Goal: Task Accomplishment & Management: Complete application form

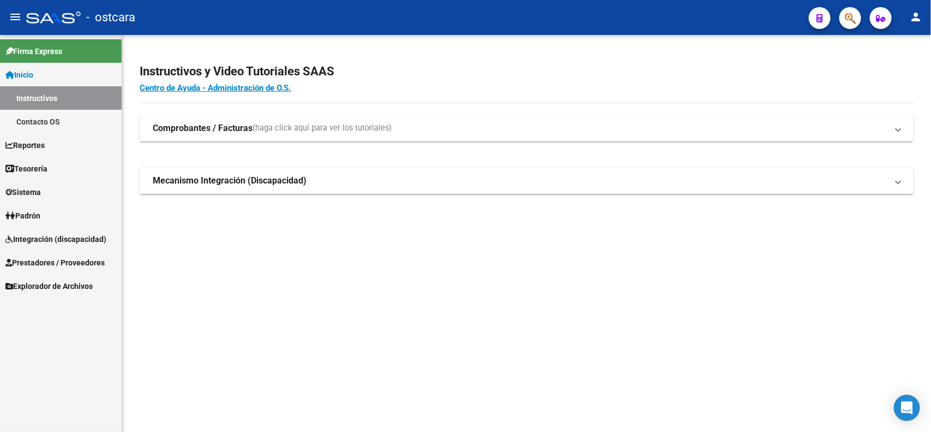
click at [74, 244] on span "Integración (discapacidad)" at bounding box center [55, 239] width 101 height 12
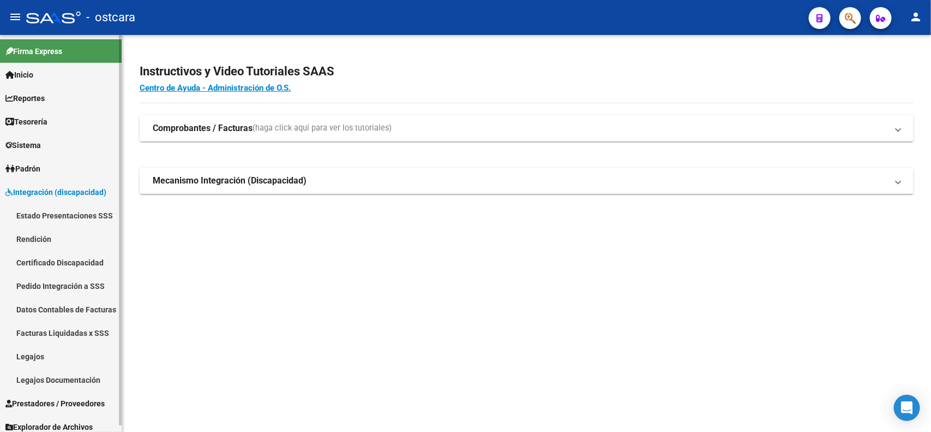
click at [89, 212] on link "Estado Presentaciones SSS" at bounding box center [61, 214] width 122 height 23
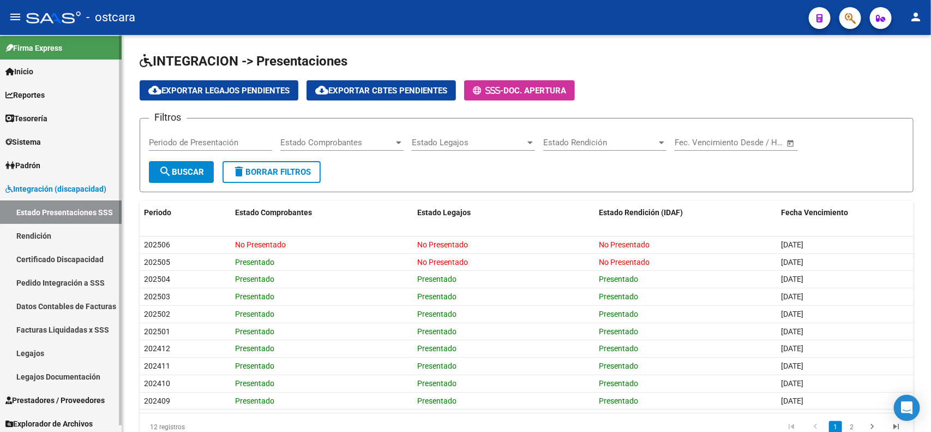
scroll to position [6, 0]
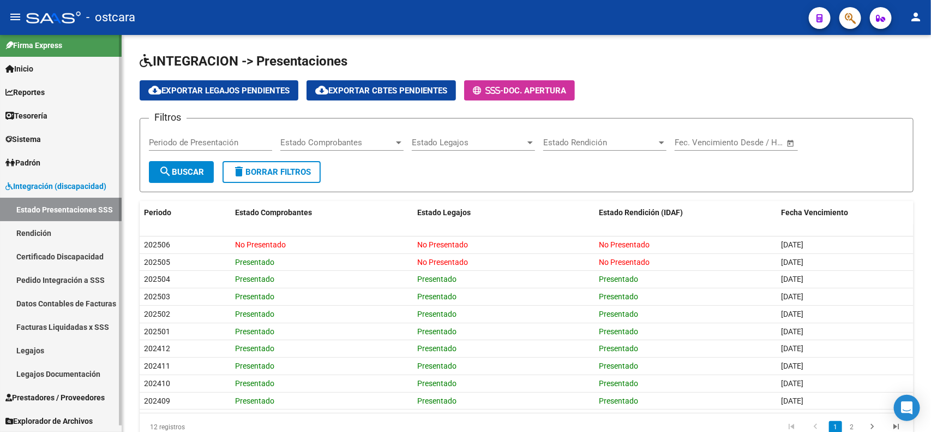
click at [74, 392] on span "Prestadores / Proveedores" at bounding box center [54, 397] width 99 height 12
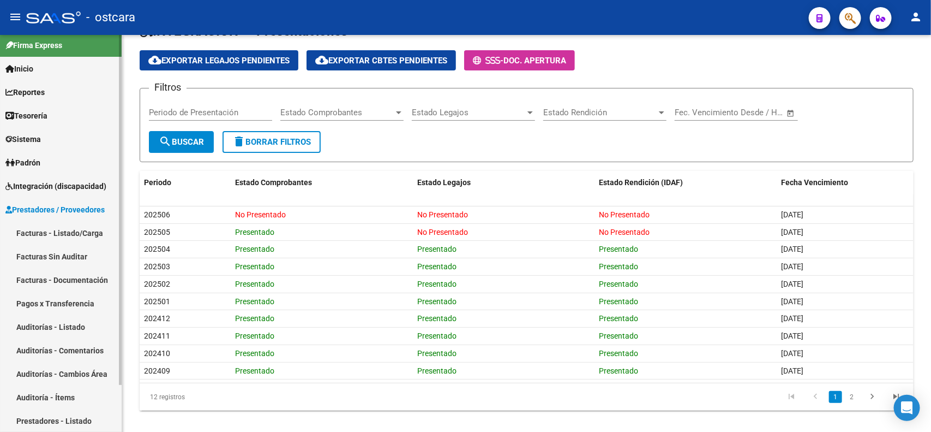
scroll to position [44, 0]
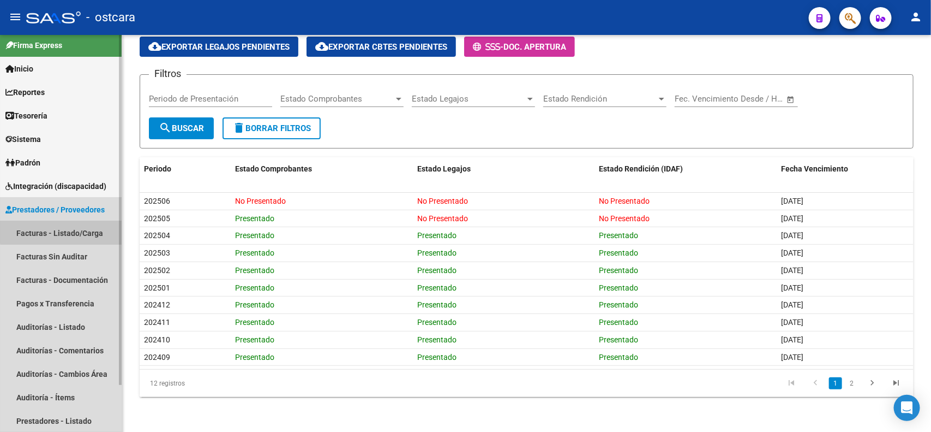
click at [86, 230] on link "Facturas - Listado/Carga" at bounding box center [61, 232] width 122 height 23
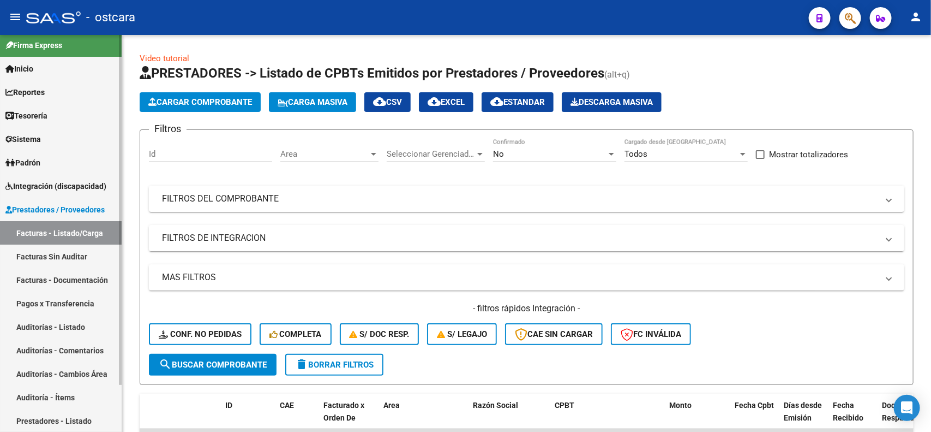
click at [89, 183] on span "Integración (discapacidad)" at bounding box center [55, 186] width 101 height 12
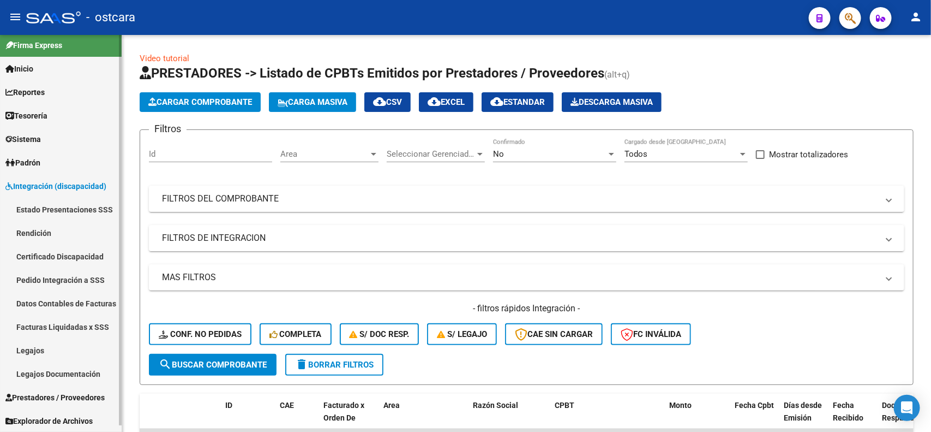
click at [87, 280] on link "Pedido Integración a SSS" at bounding box center [61, 279] width 122 height 23
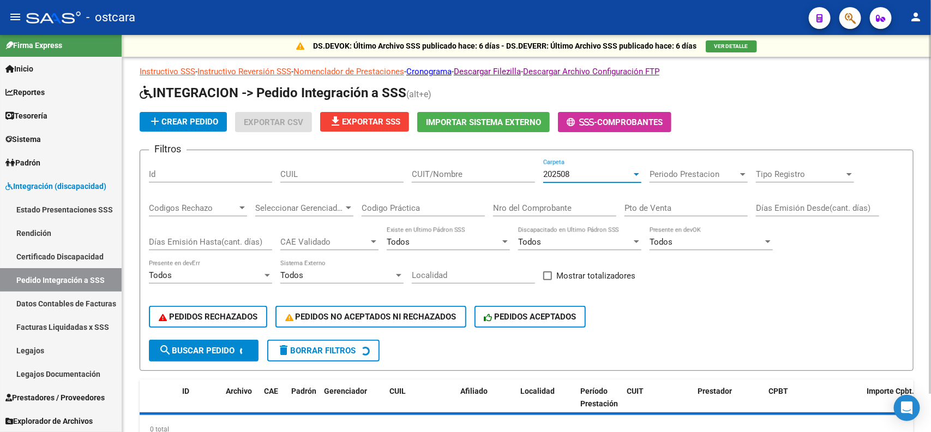
click at [577, 172] on div "202508" at bounding box center [587, 174] width 88 height 10
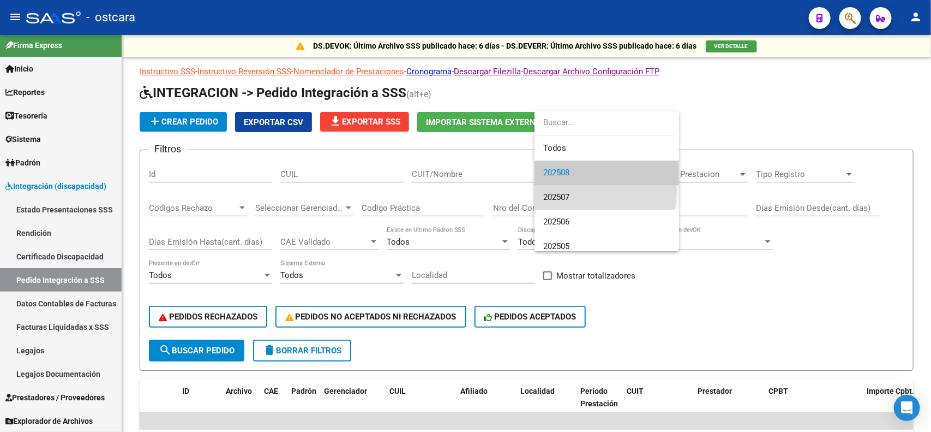
click at [577, 190] on span "202507" at bounding box center [606, 197] width 127 height 25
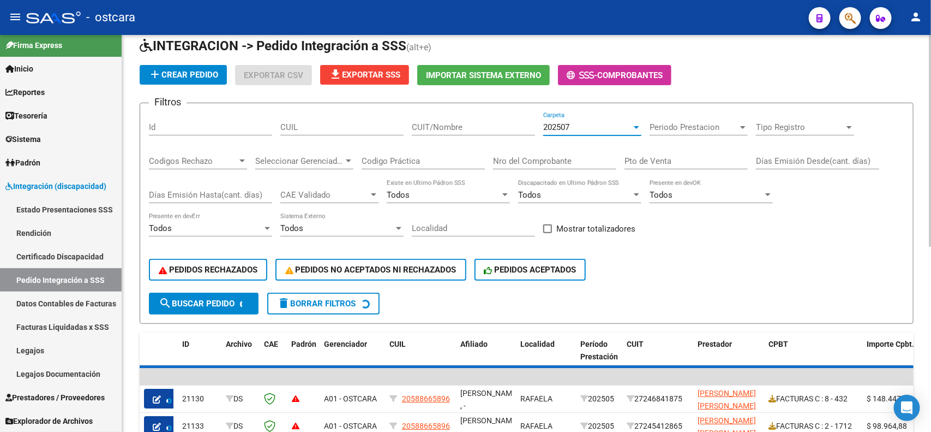
scroll to position [68, 0]
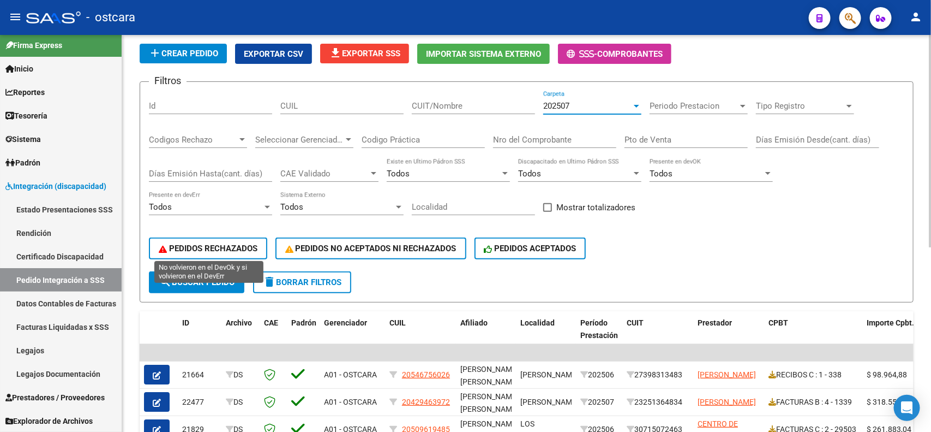
click at [225, 243] on span "PEDIDOS RECHAZADOS" at bounding box center [208, 248] width 99 height 10
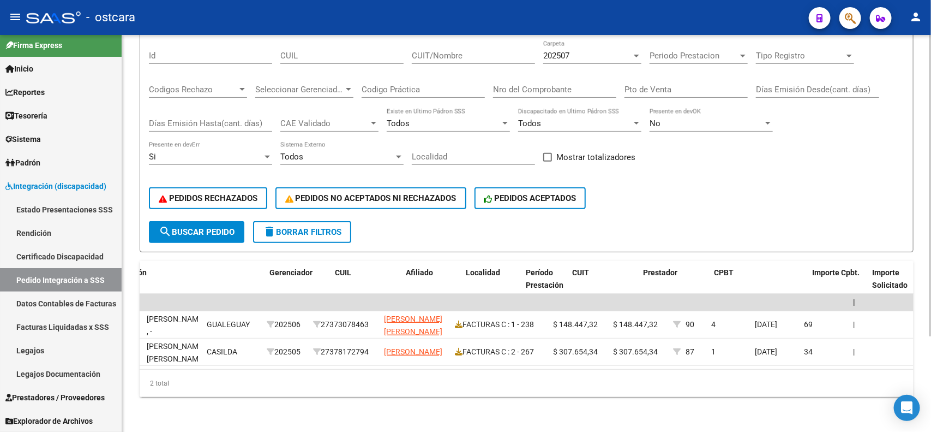
scroll to position [0, 0]
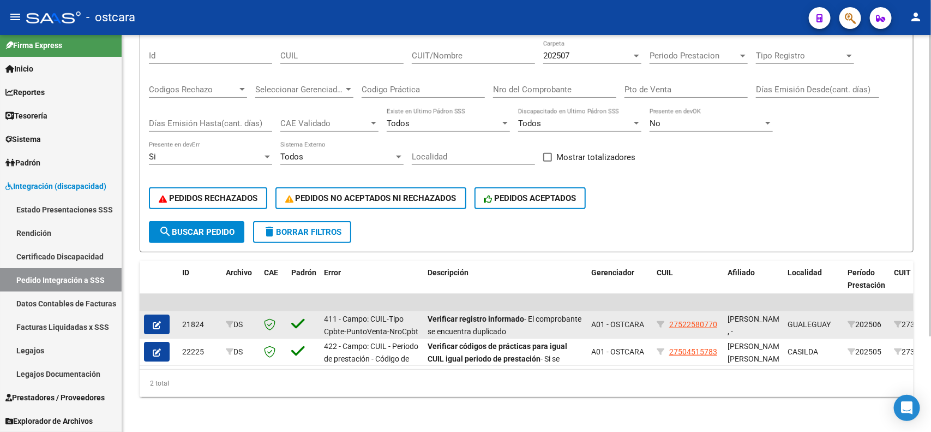
click at [164, 314] on button "button" at bounding box center [157, 324] width 26 height 20
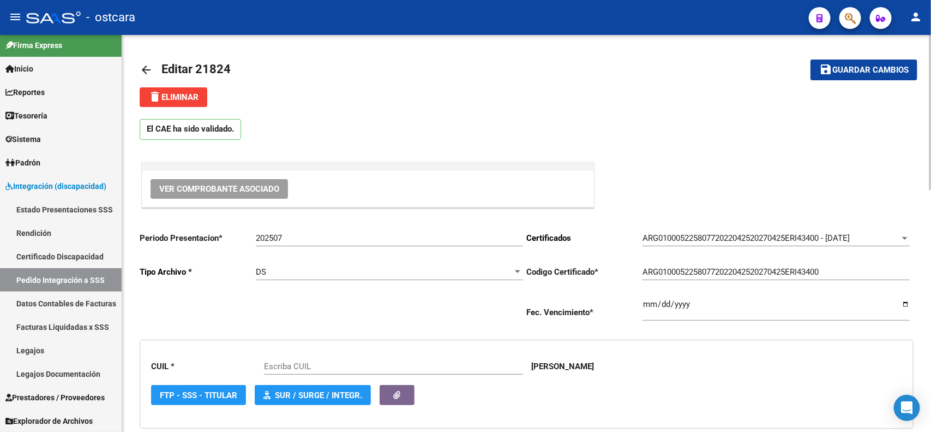
click at [315, 230] on div "202507 Ingresar el Periodo" at bounding box center [389, 234] width 267 height 23
type input "20250"
type input "27522580770"
type input "202508"
click at [844, 75] on button "save Guardar cambios" at bounding box center [864, 69] width 107 height 20
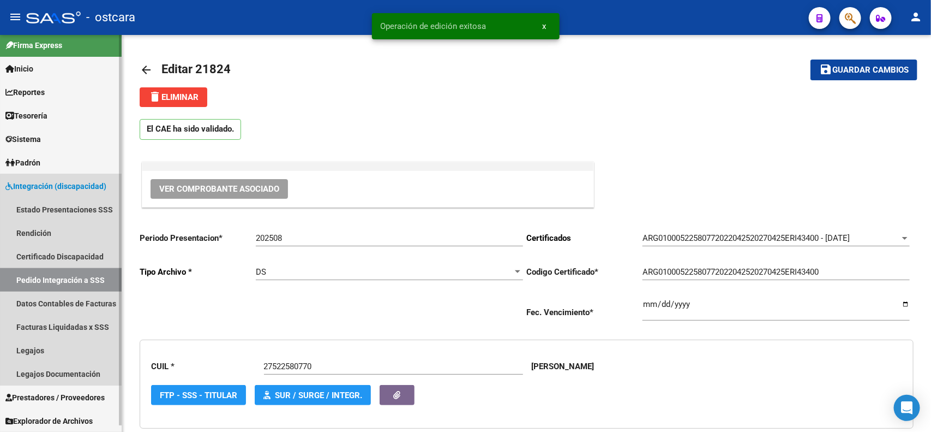
click at [74, 279] on link "Pedido Integración a SSS" at bounding box center [61, 279] width 122 height 23
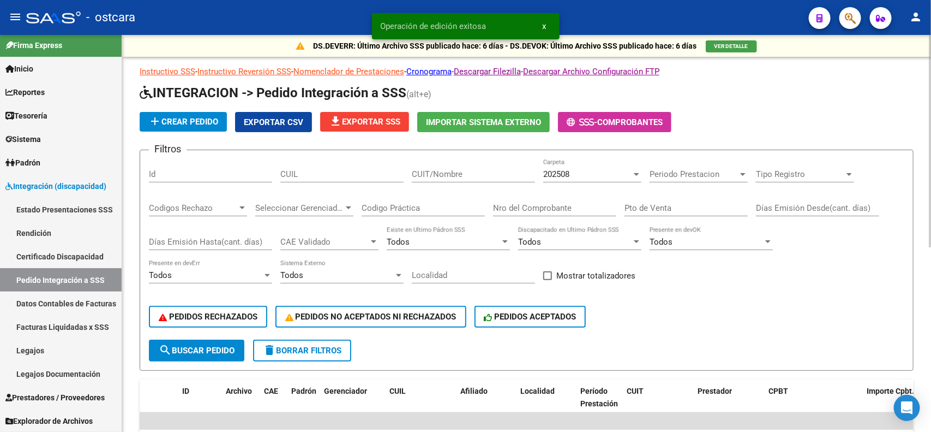
click at [570, 179] on div "202508 Carpeta" at bounding box center [592, 170] width 98 height 23
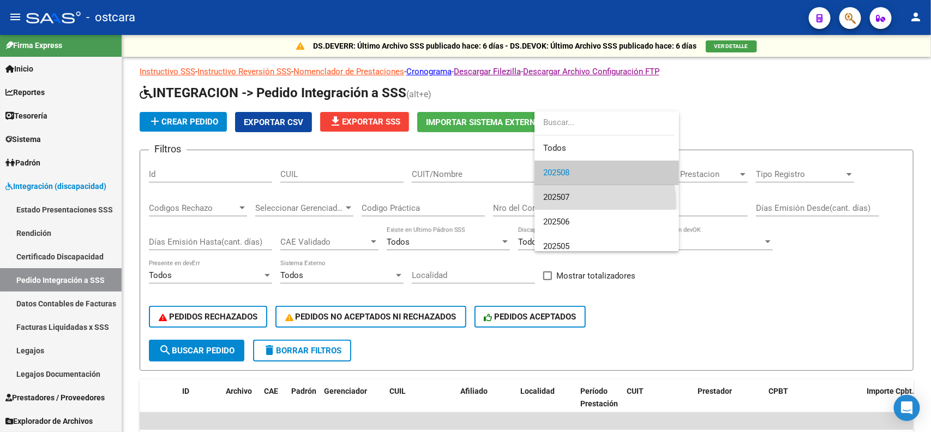
click at [576, 203] on span "202507" at bounding box center [606, 197] width 127 height 25
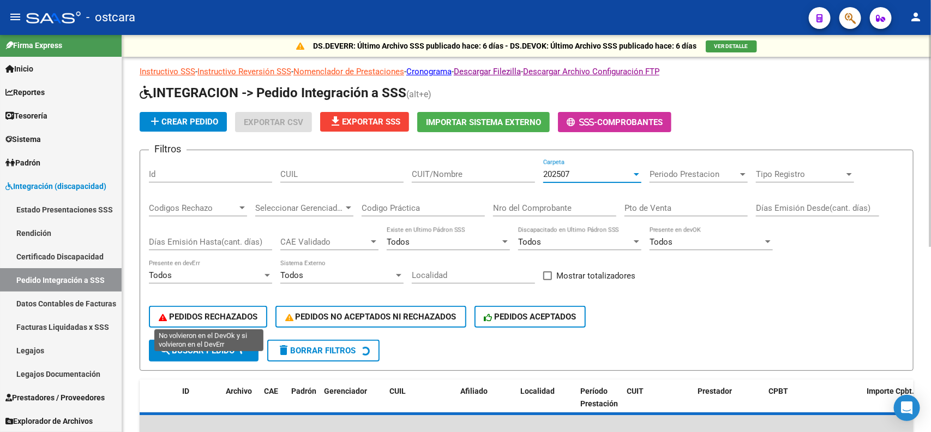
click at [254, 312] on span "PEDIDOS RECHAZADOS" at bounding box center [208, 317] width 99 height 10
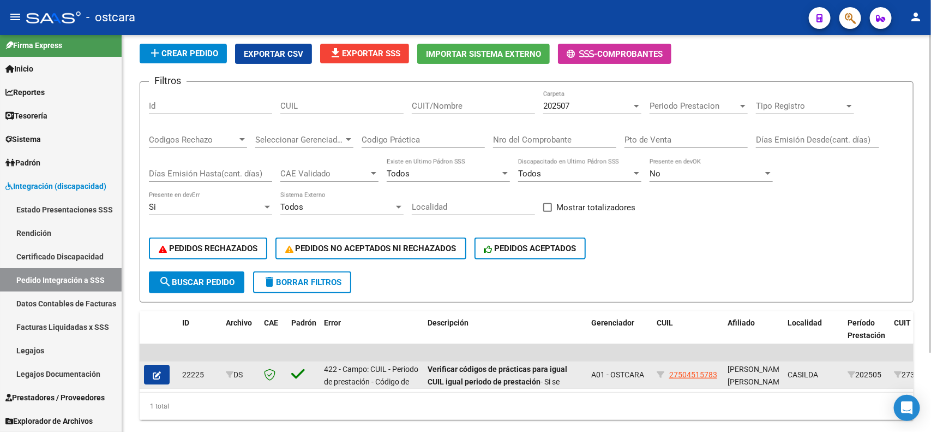
click at [165, 366] on button "button" at bounding box center [157, 374] width 26 height 20
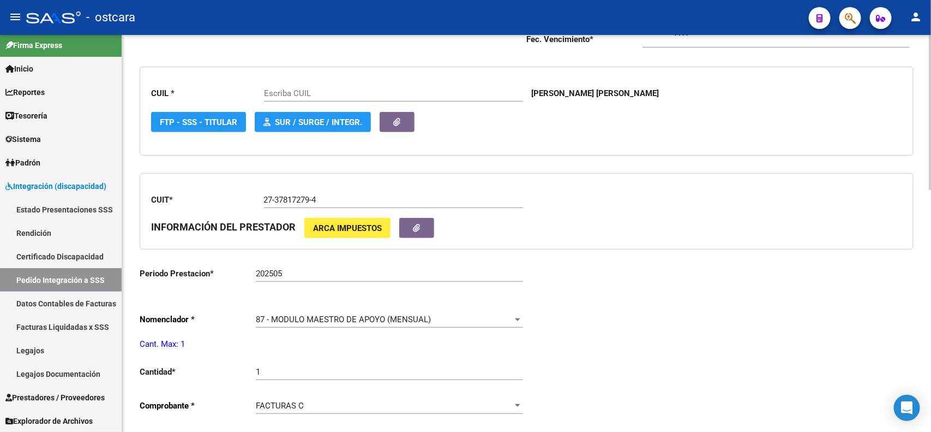
type input "27504515783"
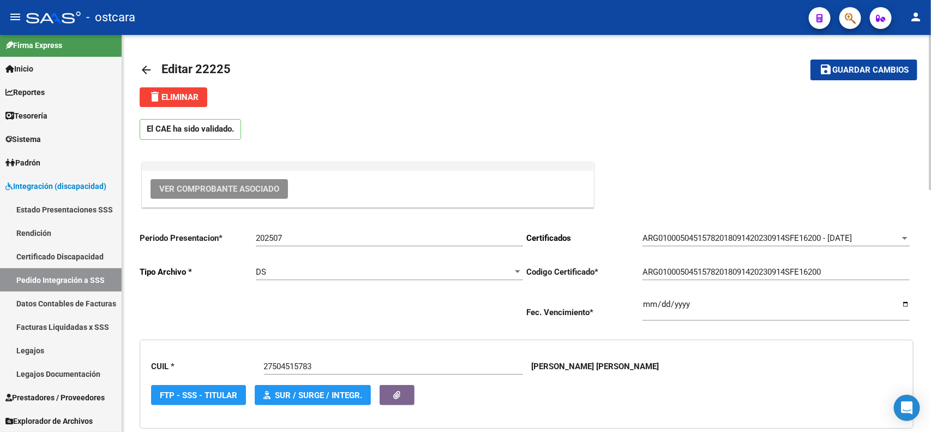
click at [249, 184] on span "Ver Comprobante Asociado" at bounding box center [219, 189] width 120 height 10
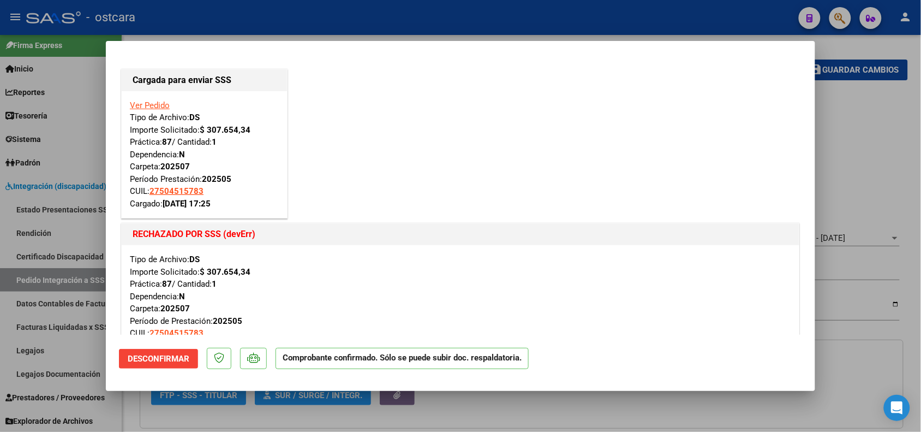
click at [857, 137] on div at bounding box center [460, 216] width 921 height 432
type input "$ 0,00"
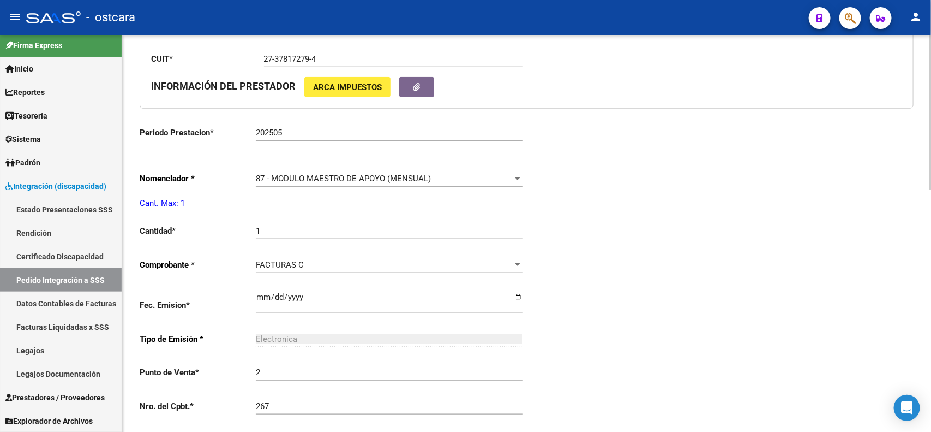
scroll to position [618, 0]
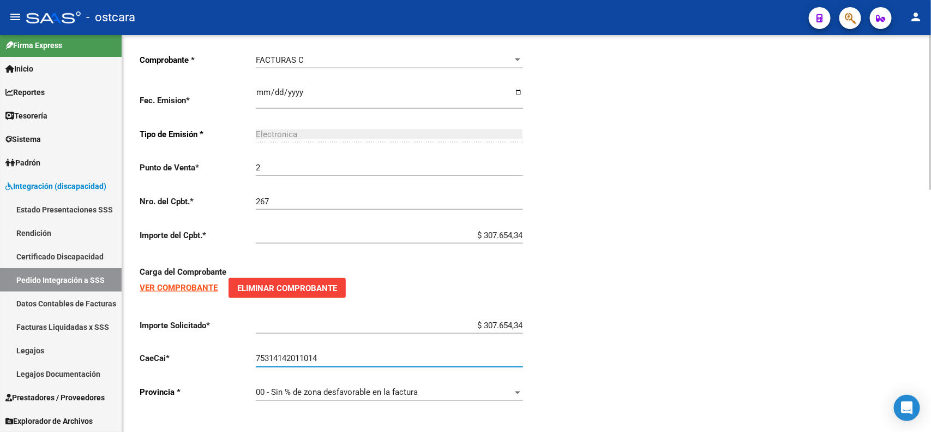
drag, startPoint x: 325, startPoint y: 356, endPoint x: 246, endPoint y: 350, distance: 79.3
click at [246, 354] on app-form-text-field "CaeCai * 75314142011014 [GEOGRAPHIC_DATA]" at bounding box center [331, 359] width 383 height 10
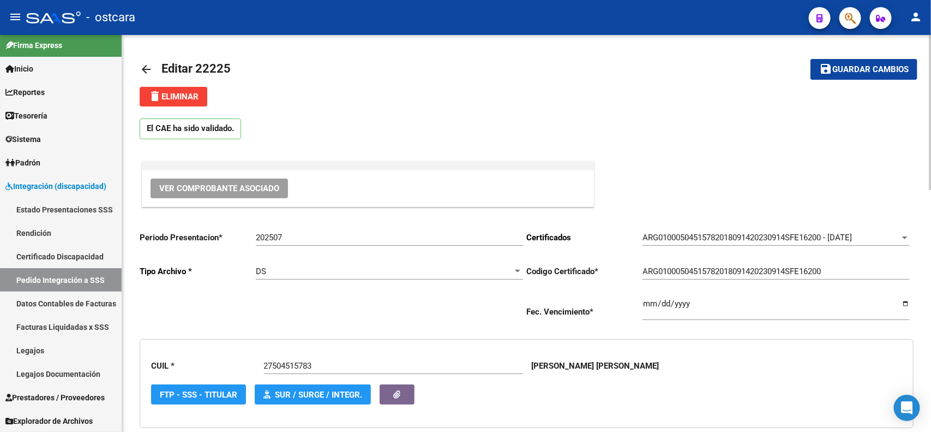
scroll to position [0, 0]
click at [232, 187] on span "Ver Comprobante Asociado" at bounding box center [219, 189] width 120 height 10
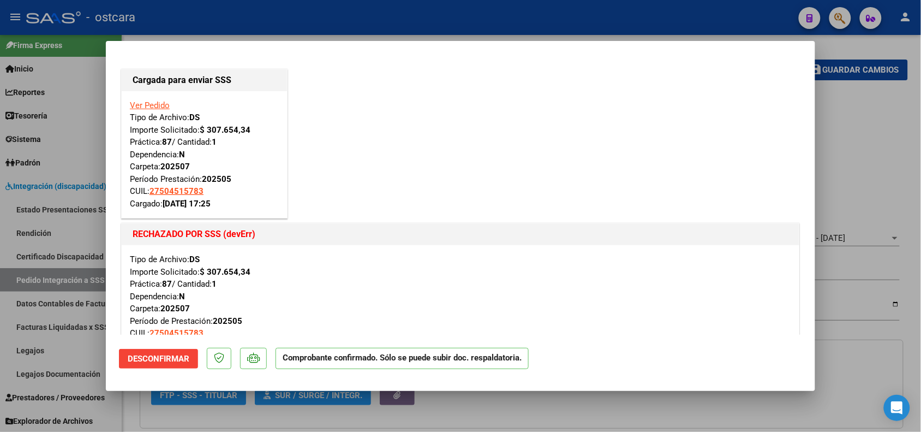
click at [183, 361] on span "Desconfirmar" at bounding box center [159, 359] width 62 height 10
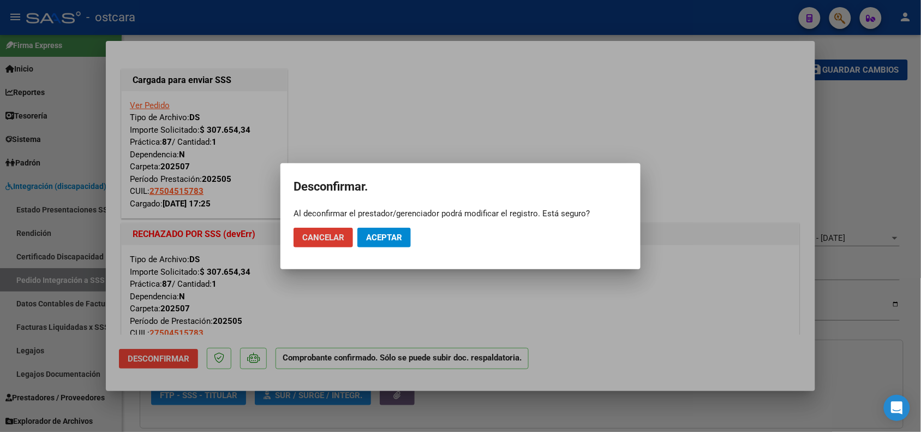
click at [375, 238] on span "Aceptar" at bounding box center [384, 237] width 36 height 10
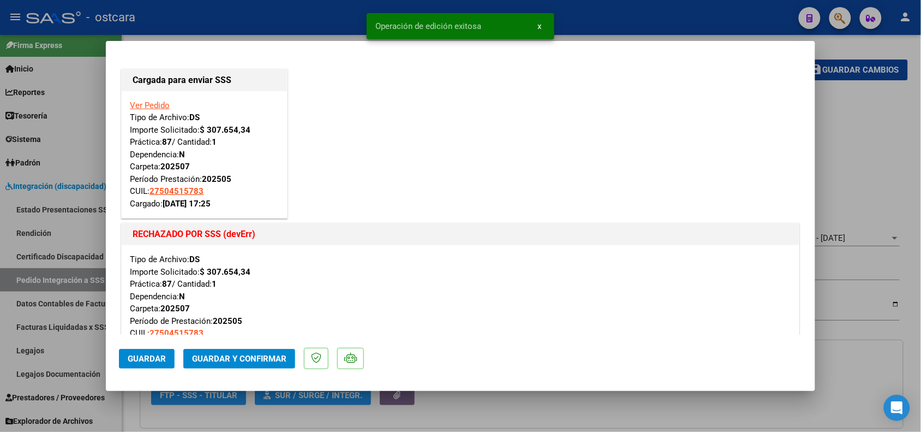
click at [852, 160] on div at bounding box center [460, 216] width 921 height 432
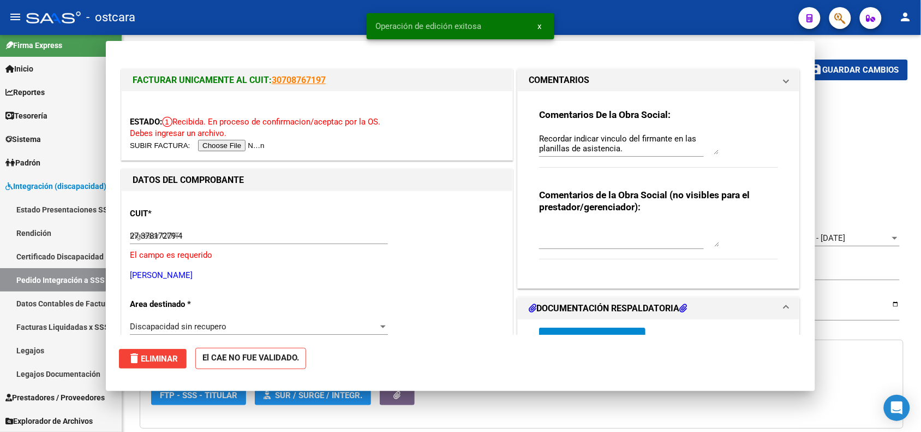
type input "$ 0,00"
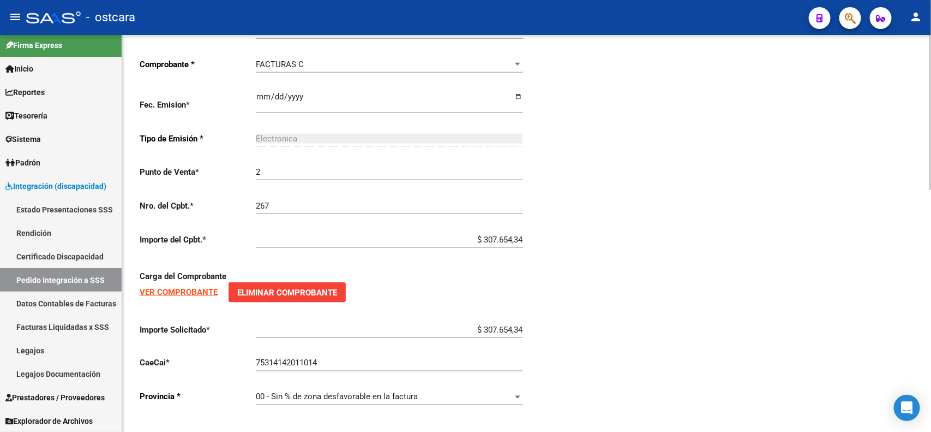
scroll to position [618, 0]
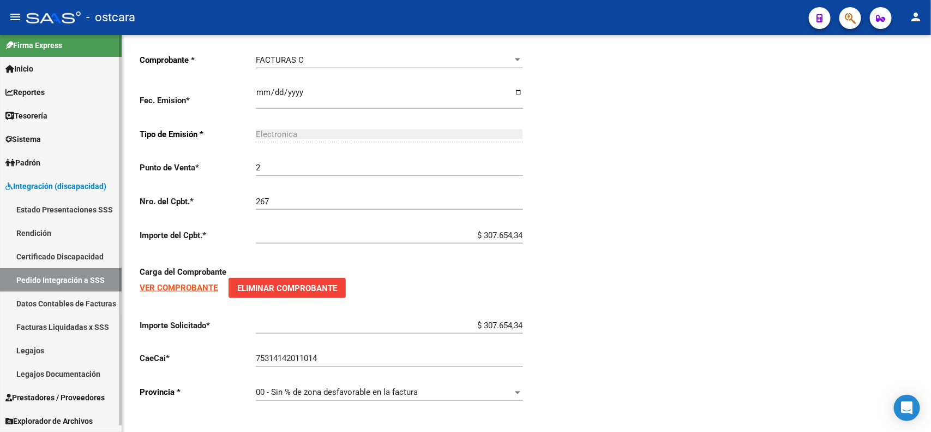
click at [73, 393] on span "Prestadores / Proveedores" at bounding box center [54, 397] width 99 height 12
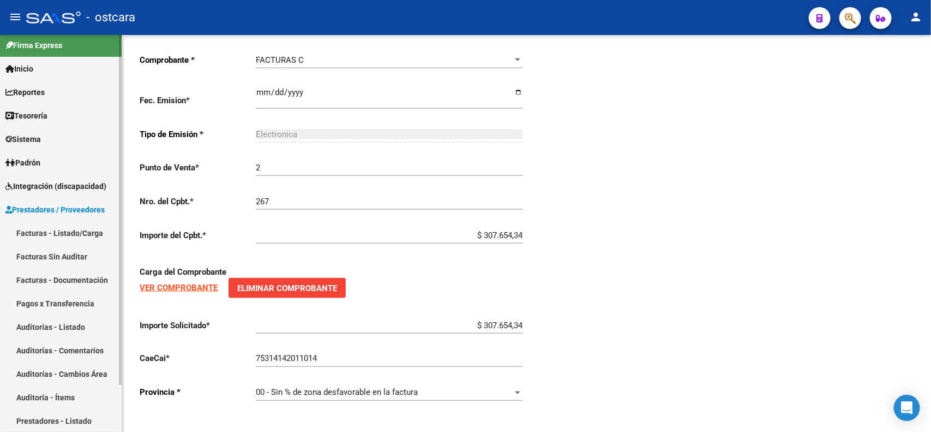
click at [71, 228] on link "Facturas - Listado/Carga" at bounding box center [61, 232] width 122 height 23
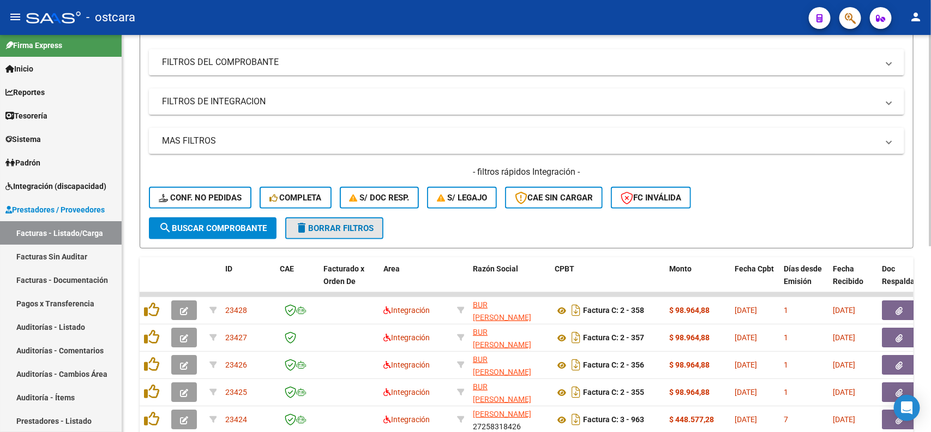
click at [349, 236] on button "delete Borrar Filtros" at bounding box center [334, 228] width 98 height 22
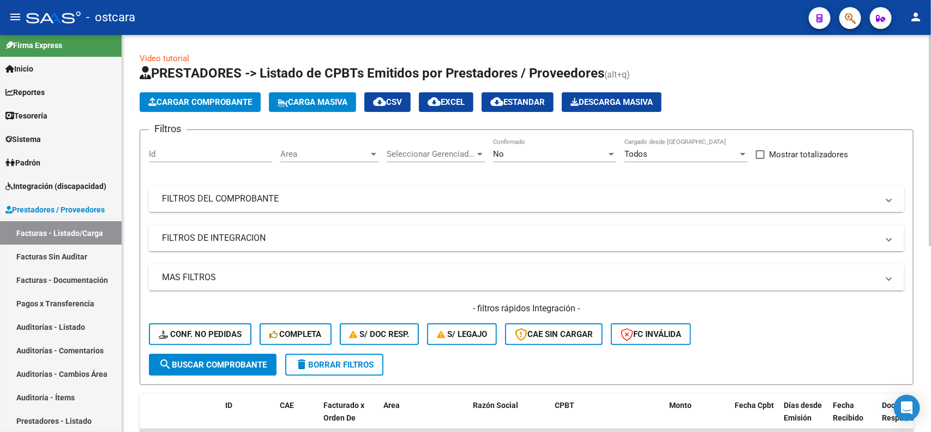
click at [273, 202] on mat-panel-title "FILTROS DEL COMPROBANTE" at bounding box center [520, 199] width 716 height 12
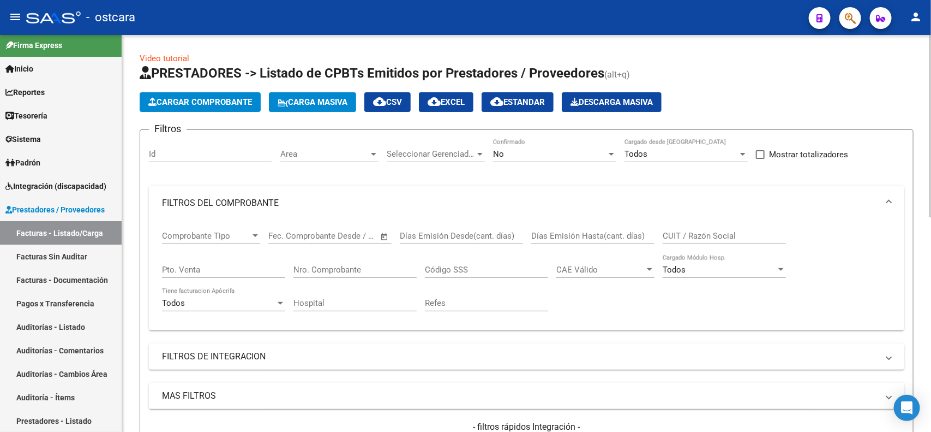
click at [603, 261] on div "CAE Válido CAE Válido" at bounding box center [605, 265] width 98 height 23
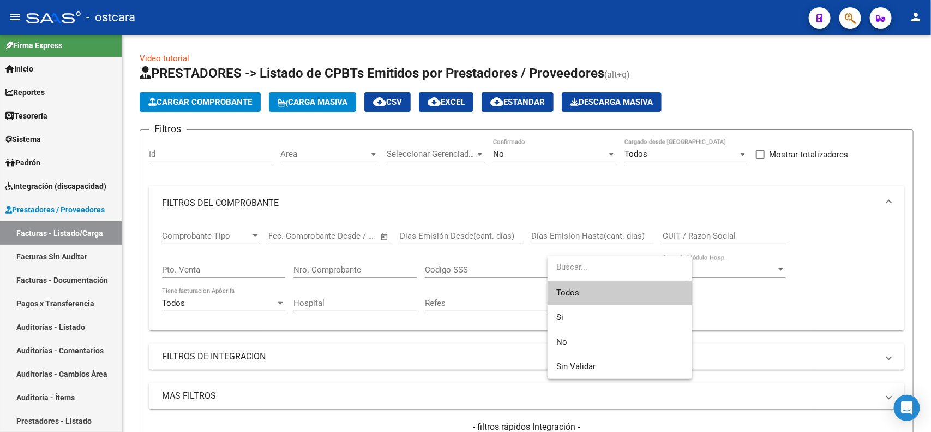
paste input "75314142011014"
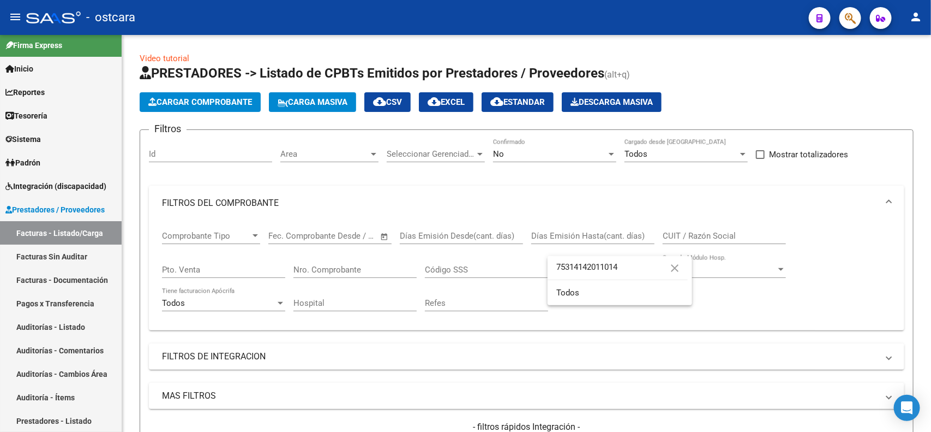
type input "75314142011014"
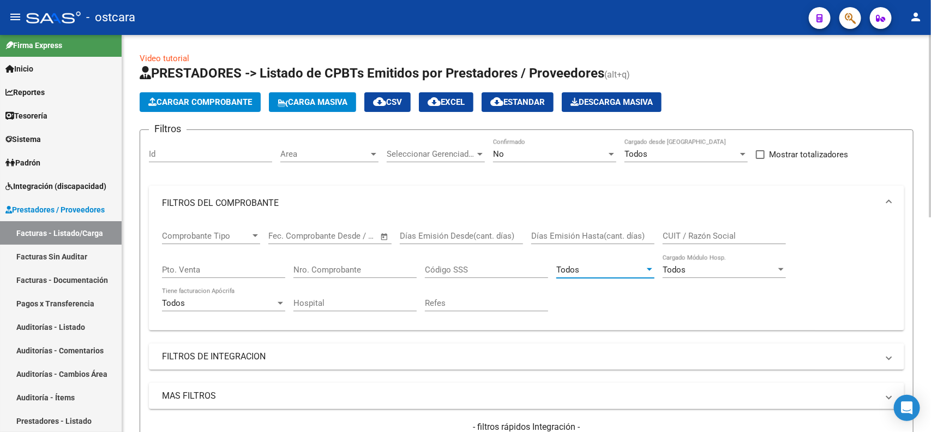
click at [601, 273] on div "Todos" at bounding box center [600, 270] width 88 height 10
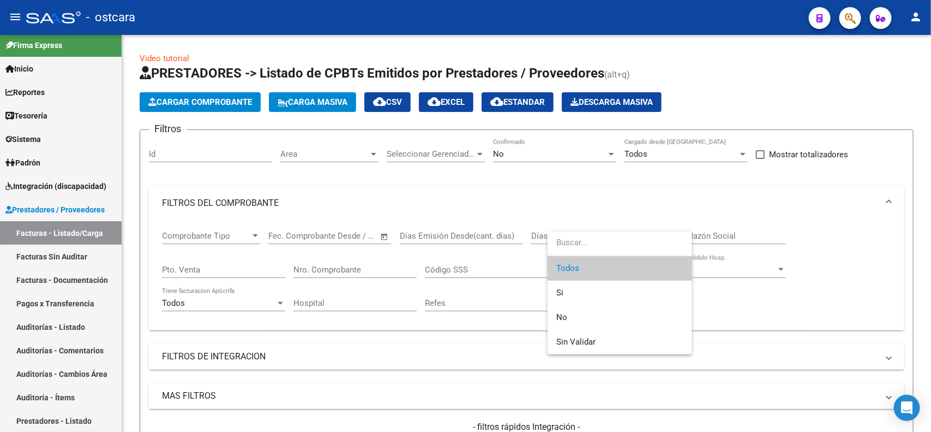
click at [787, 295] on div at bounding box center [465, 216] width 931 height 432
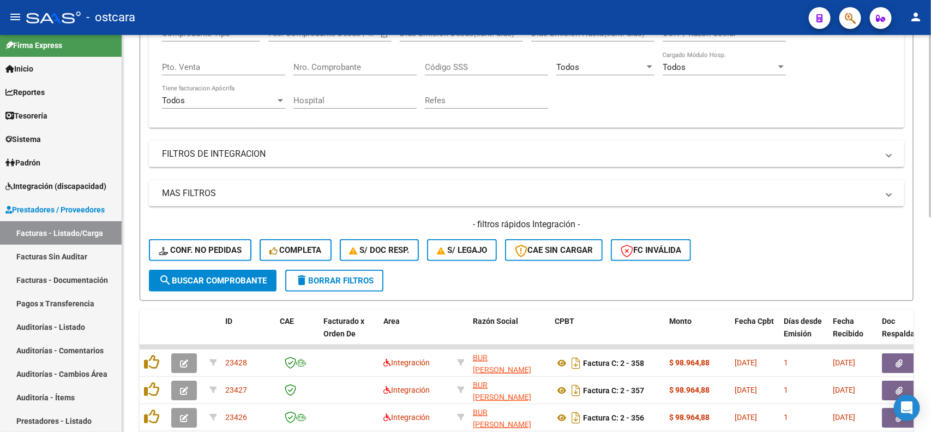
scroll to position [205, 0]
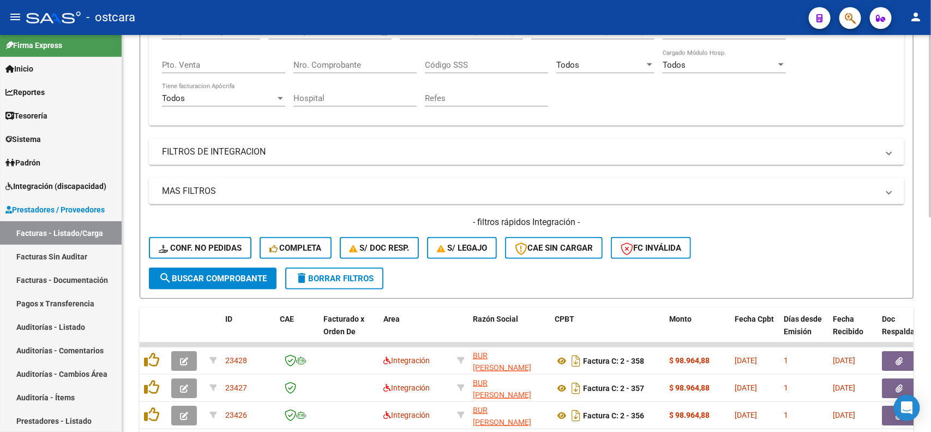
click at [337, 274] on span "delete Borrar Filtros" at bounding box center [334, 278] width 79 height 10
click at [217, 154] on mat-panel-title "FILTROS DE INTEGRACION" at bounding box center [520, 152] width 716 height 12
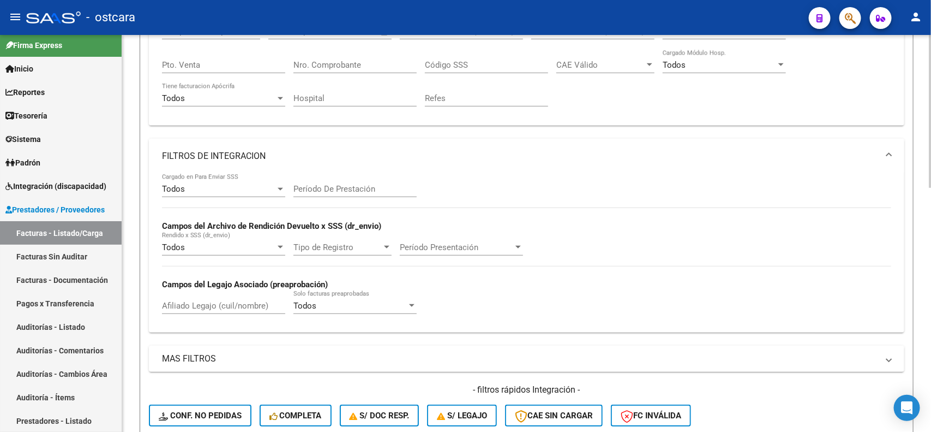
scroll to position [273, 0]
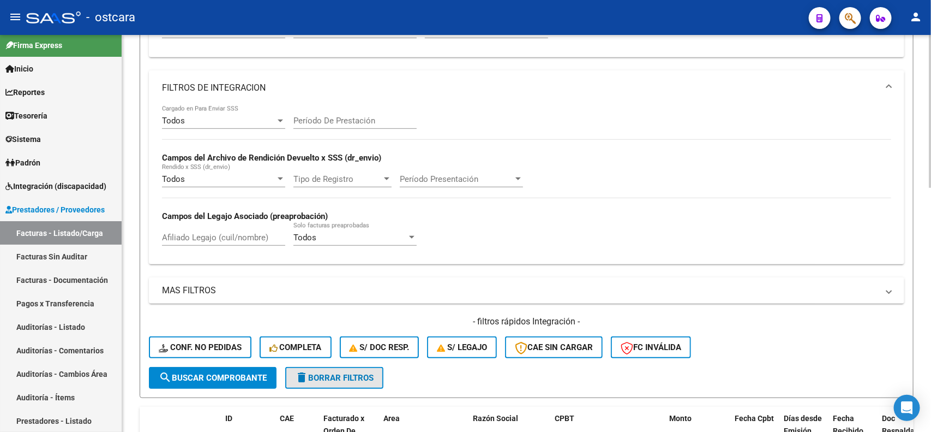
click at [320, 367] on button "delete Borrar Filtros" at bounding box center [334, 378] width 98 height 22
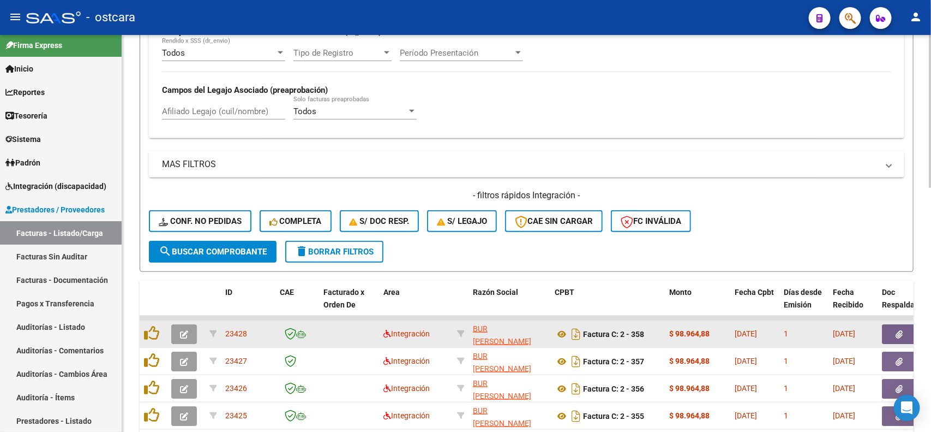
scroll to position [477, 0]
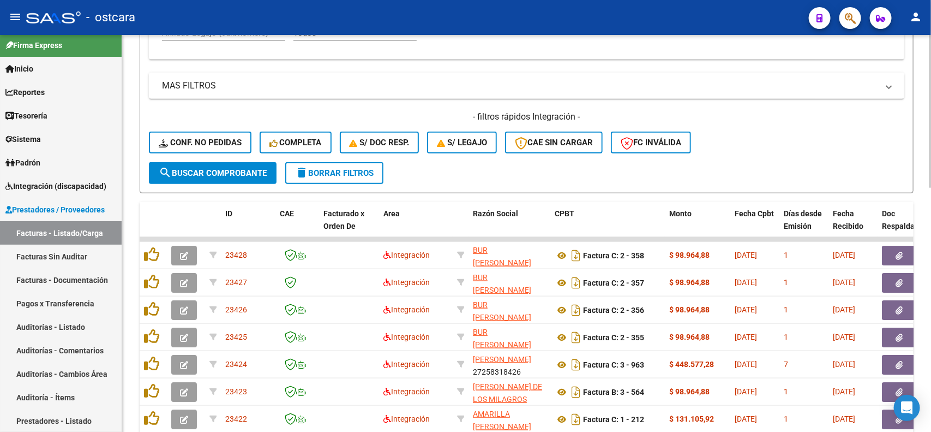
click at [661, 139] on span "FC Inválida" at bounding box center [651, 142] width 61 height 10
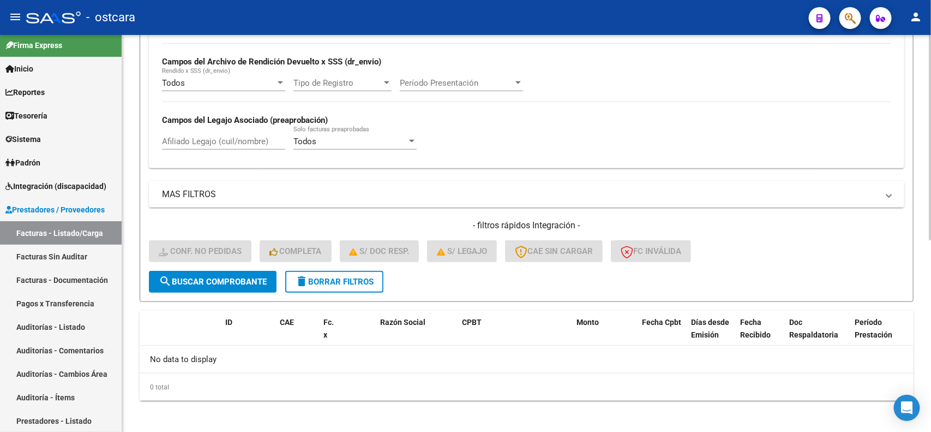
click at [353, 280] on span "delete Borrar Filtros" at bounding box center [334, 282] width 79 height 10
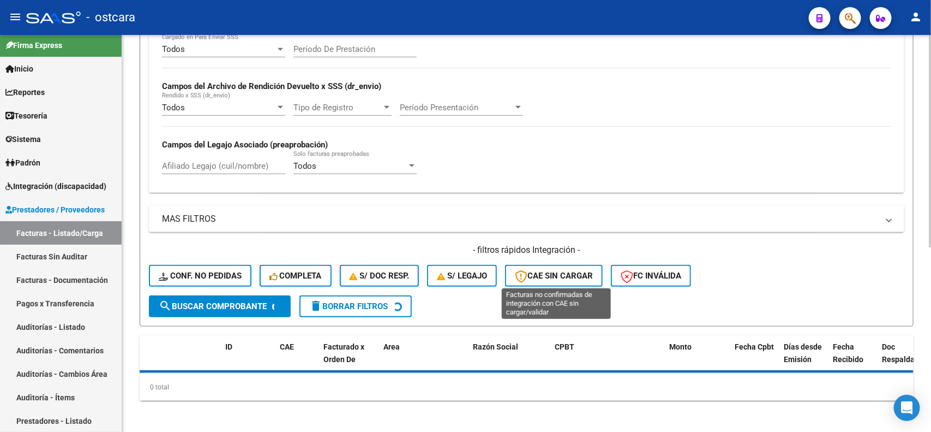
click at [554, 277] on form "Filtros Id Area Area Seleccionar Gerenciador Seleccionar Gerenciador No Confirm…" at bounding box center [527, 55] width 774 height 541
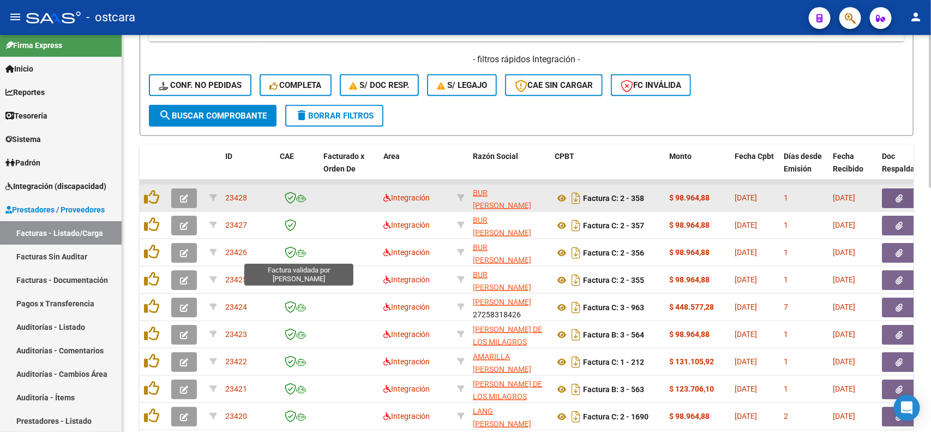
scroll to position [573, 0]
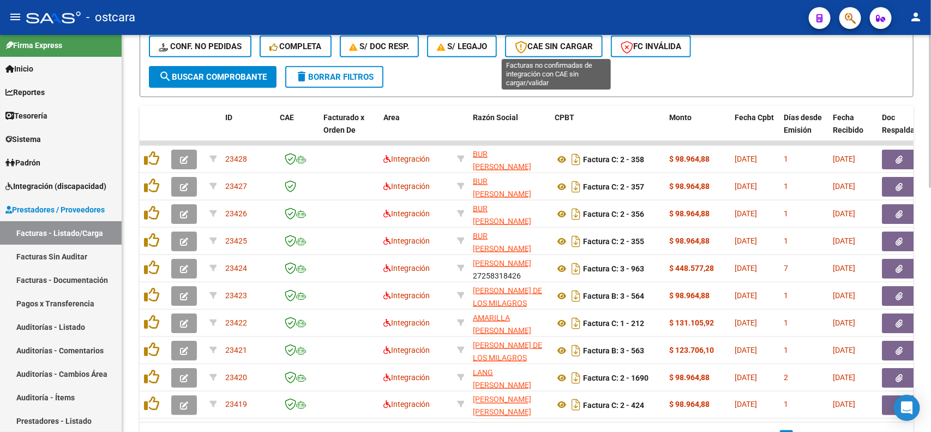
click at [546, 50] on button "CAE SIN CARGAR" at bounding box center [554, 46] width 98 height 22
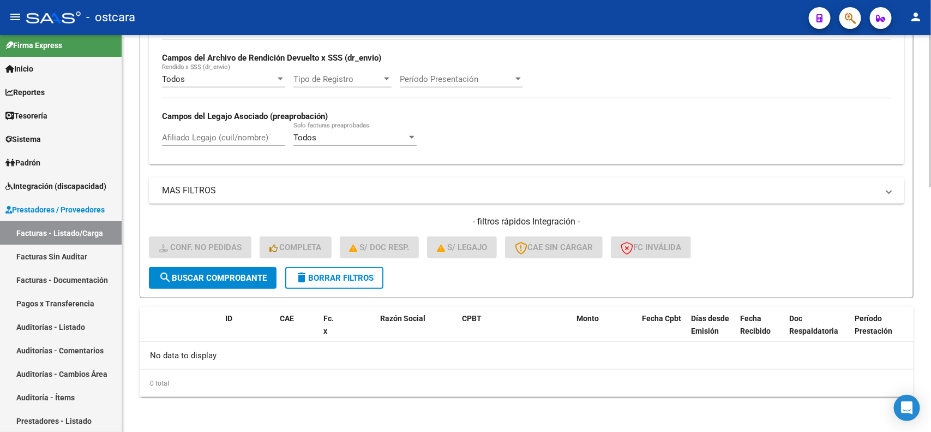
scroll to position [369, 0]
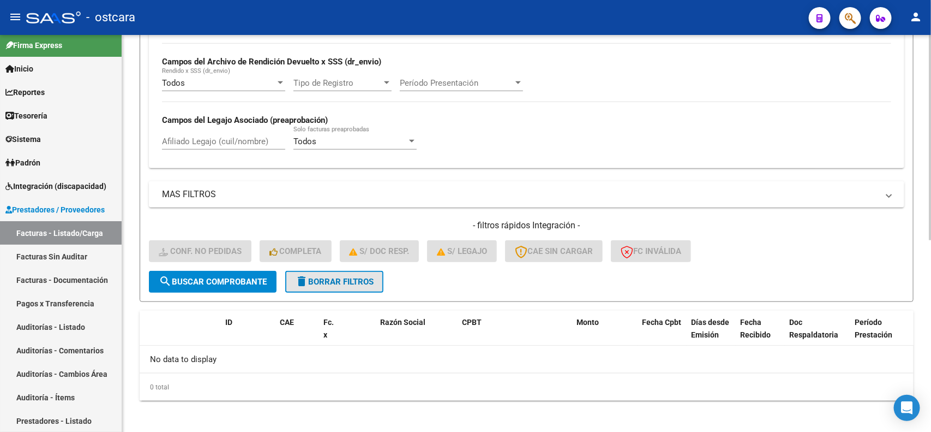
click at [346, 280] on span "delete Borrar Filtros" at bounding box center [334, 282] width 79 height 10
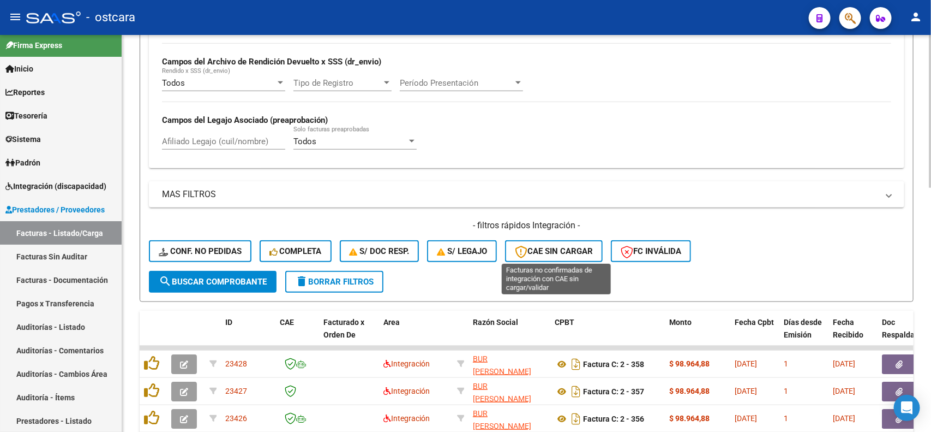
click at [558, 247] on span "CAE SIN CARGAR" at bounding box center [554, 251] width 78 height 10
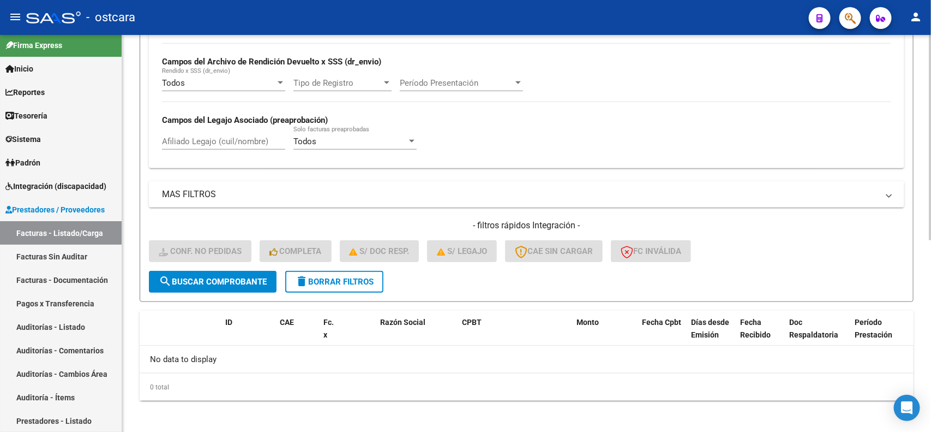
click at [336, 271] on button "delete Borrar Filtros" at bounding box center [334, 282] width 98 height 22
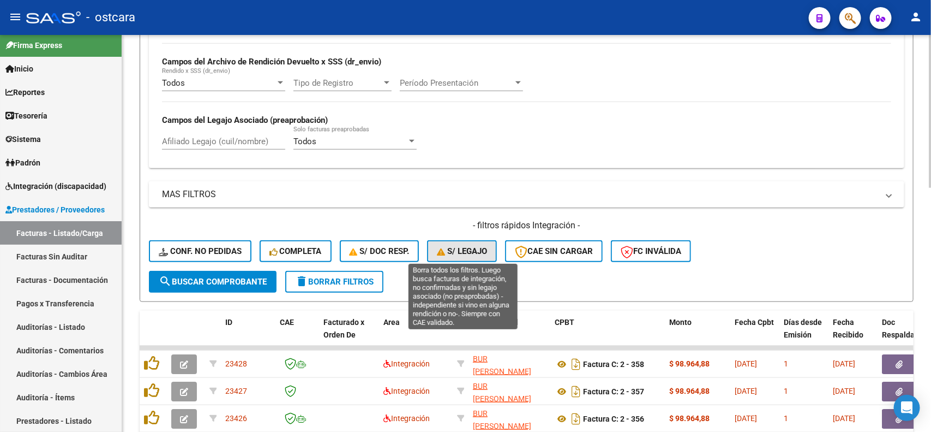
click at [460, 249] on span "S/ legajo" at bounding box center [462, 251] width 50 height 10
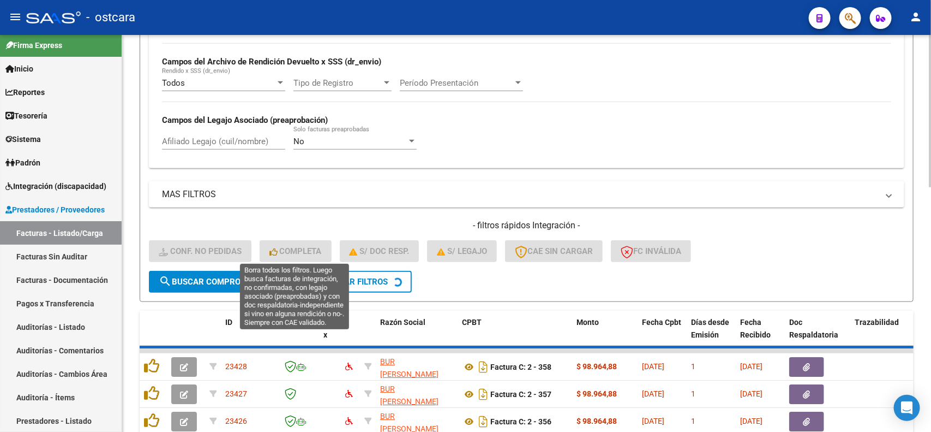
scroll to position [442, 0]
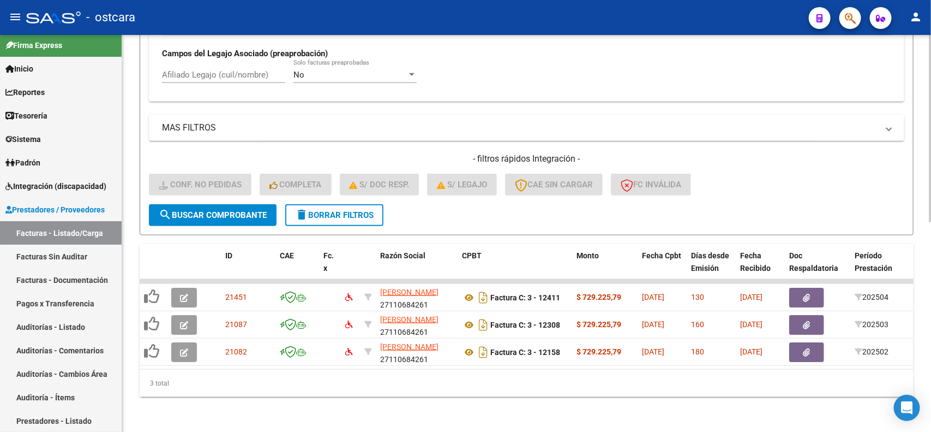
click at [345, 210] on span "delete Borrar Filtros" at bounding box center [334, 215] width 79 height 10
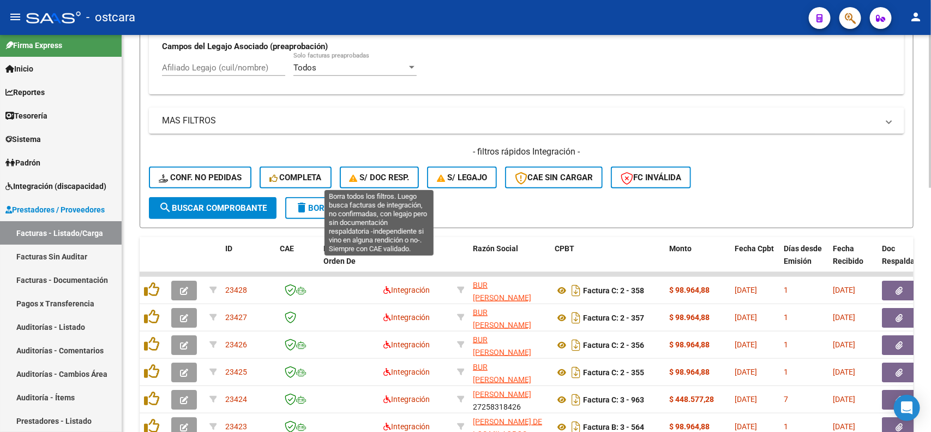
click at [390, 178] on span "S/ Doc Resp." at bounding box center [380, 177] width 60 height 10
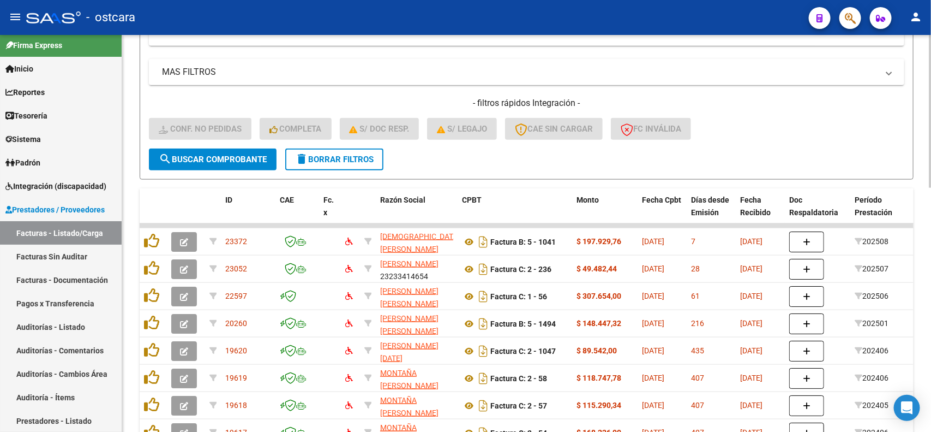
scroll to position [555, 0]
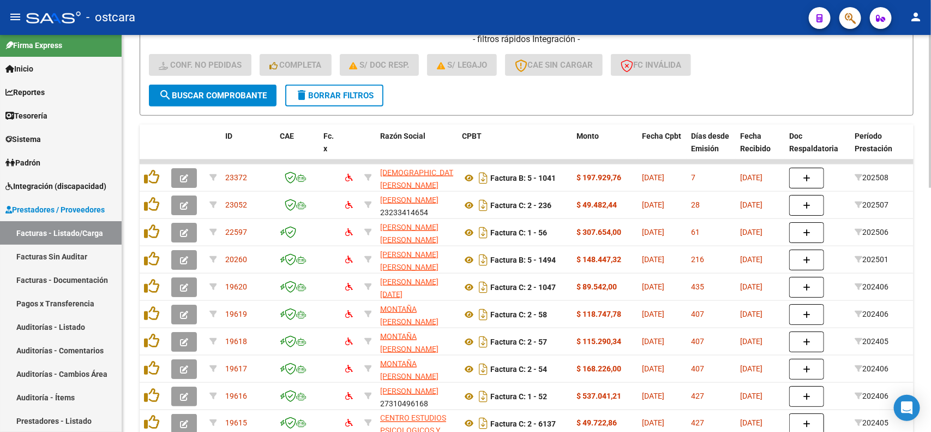
click at [931, 273] on div at bounding box center [930, 327] width 3 height 153
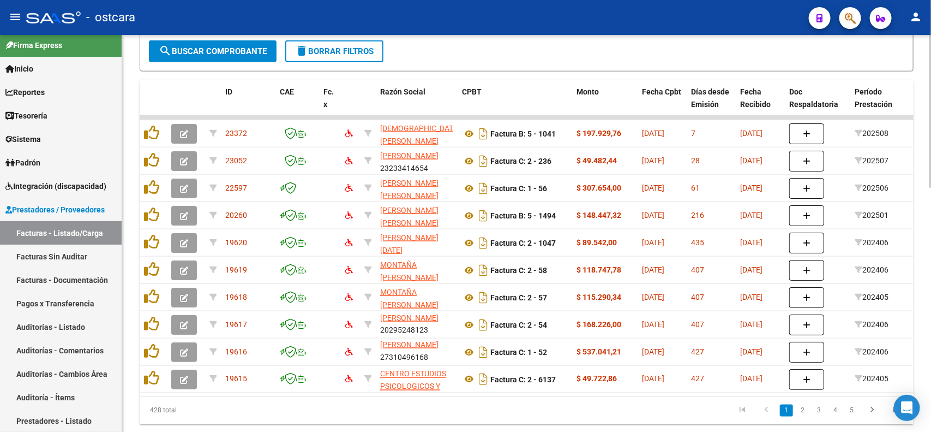
scroll to position [619, 0]
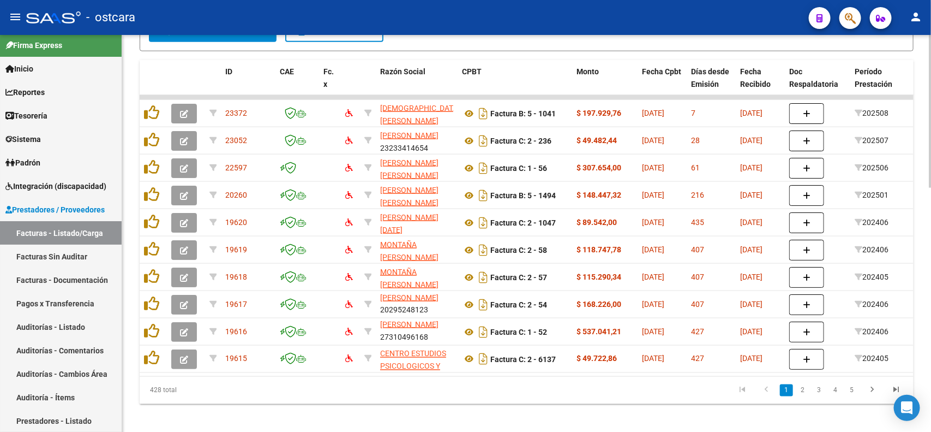
click at [931, 306] on div at bounding box center [930, 352] width 3 height 153
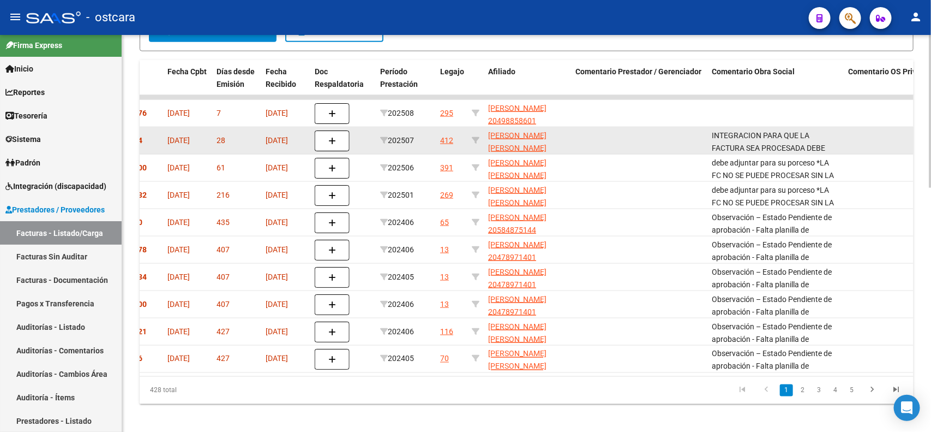
scroll to position [26, 0]
drag, startPoint x: 713, startPoint y: 131, endPoint x: 825, endPoint y: 143, distance: 112.5
click at [825, 143] on div "INTEGRACION PARA QUE LA FACTURA SEA PROCESADA DEBE ADJUNTAR LA PLANILLA DE ASIS…" at bounding box center [776, 140] width 128 height 23
copy span "NTEGRACION PARA QUE LA FACTURA SEA PROCESADA DEBE ADJUNTAR LA PLANILLA DE ASIST…"
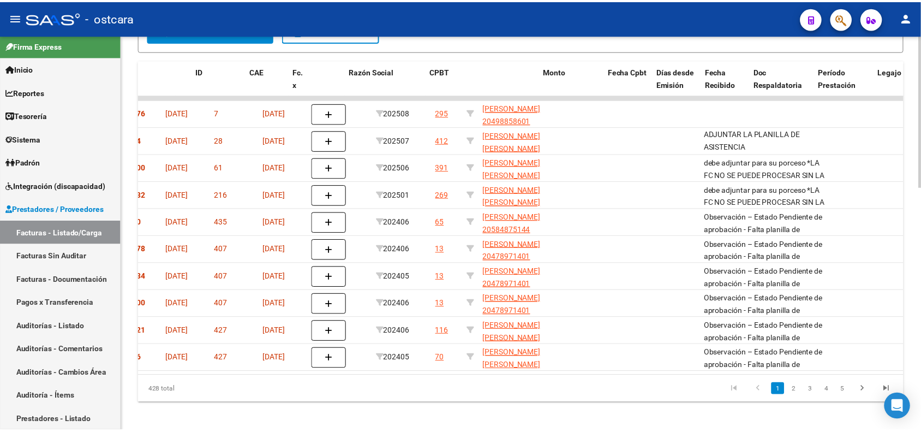
scroll to position [0, 0]
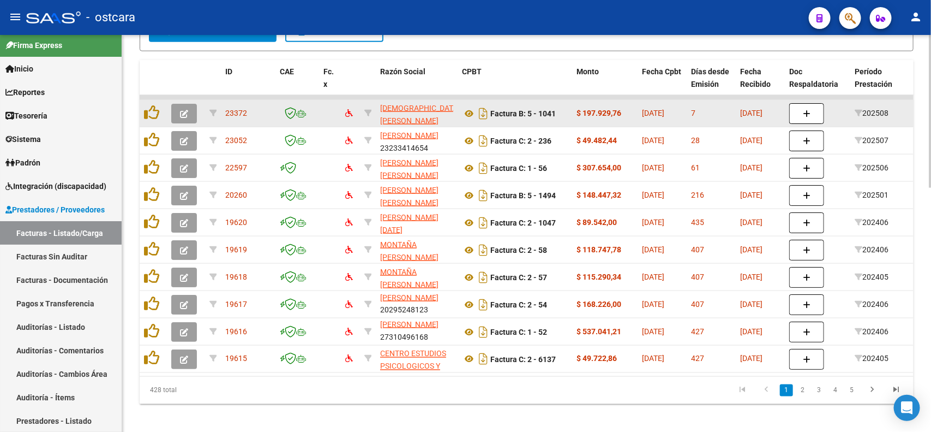
click at [184, 110] on icon "button" at bounding box center [184, 114] width 8 height 8
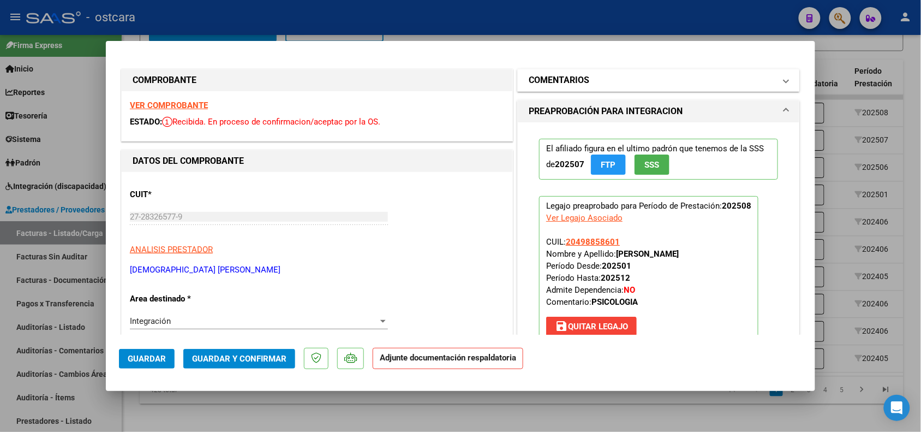
click at [567, 82] on h1 "COMENTARIOS" at bounding box center [559, 80] width 61 height 13
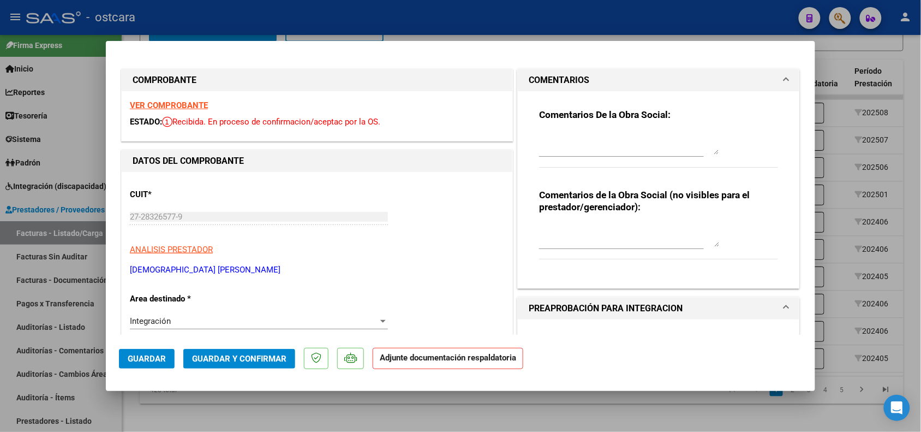
click at [558, 134] on textarea at bounding box center [629, 144] width 180 height 22
paste textarea "NTEGRACION PARA QUE LA FACTURA SEA PROCESADA DEBE ADJUNTAR LA PLANILLA DE ASIST…"
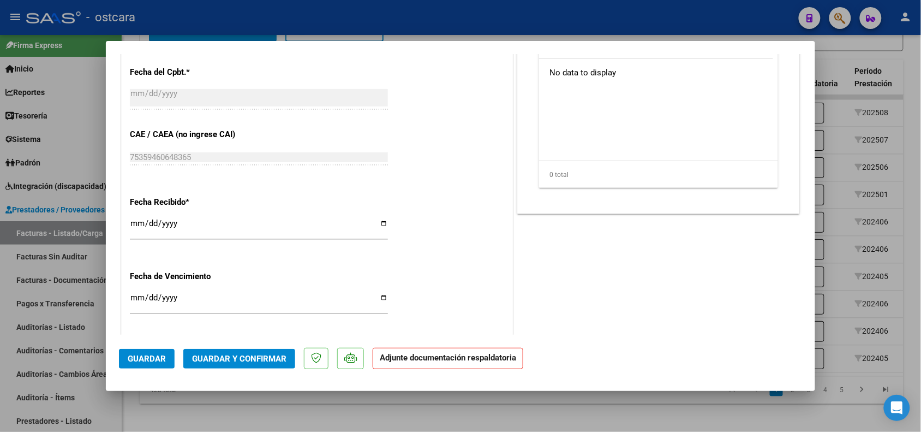
scroll to position [614, 0]
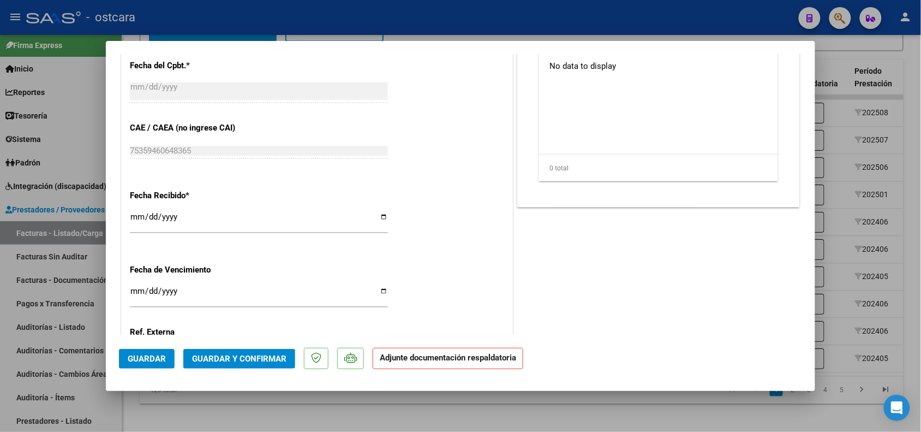
type textarea "NTEGRACION PARA QUE LA FACTURA SEA PROCESADA DEBE ADJUNTAR LA PLANILLA DE ASIST…"
click at [152, 354] on span "Guardar" at bounding box center [147, 359] width 38 height 10
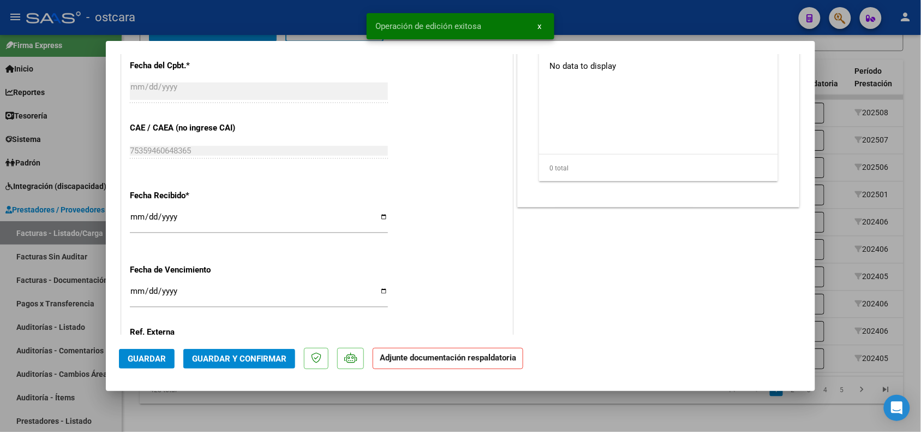
click at [233, 423] on div at bounding box center [460, 216] width 921 height 432
type input "$ 0,00"
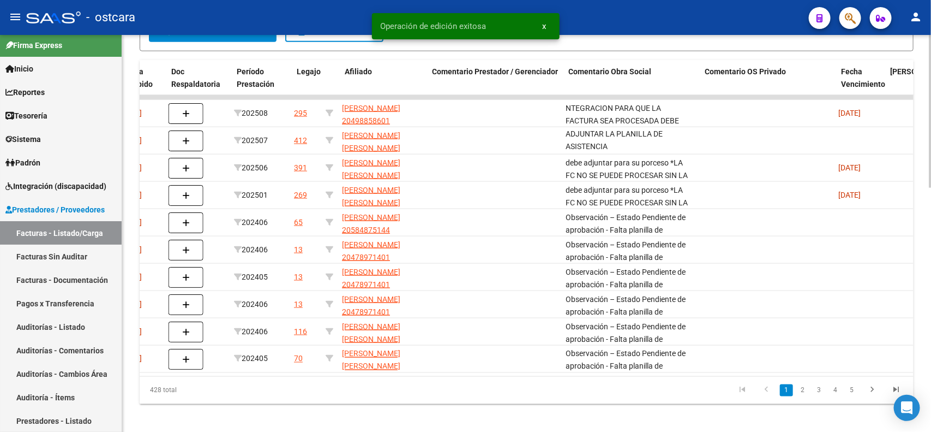
scroll to position [0, 0]
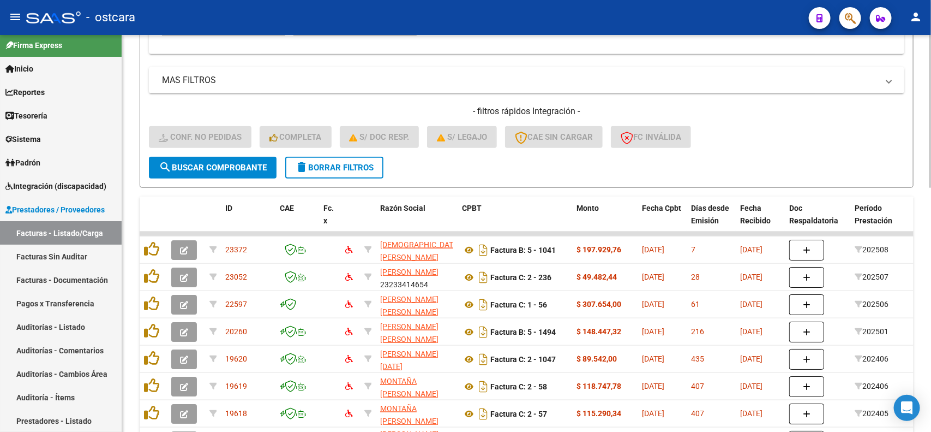
click at [353, 167] on span "delete Borrar Filtros" at bounding box center [334, 168] width 79 height 10
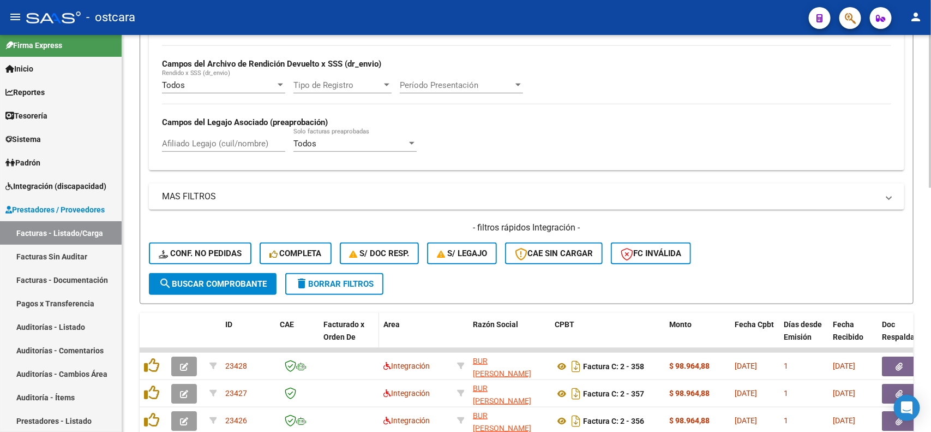
scroll to position [483, 0]
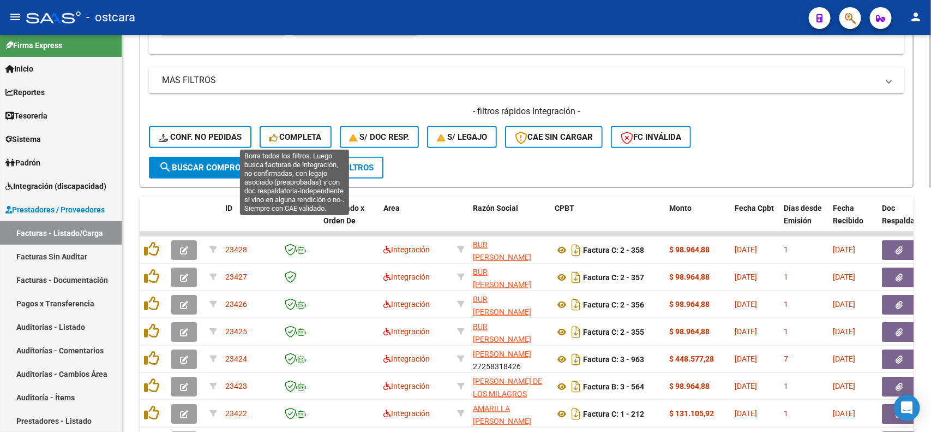
click at [313, 132] on span "Completa" at bounding box center [296, 137] width 52 height 10
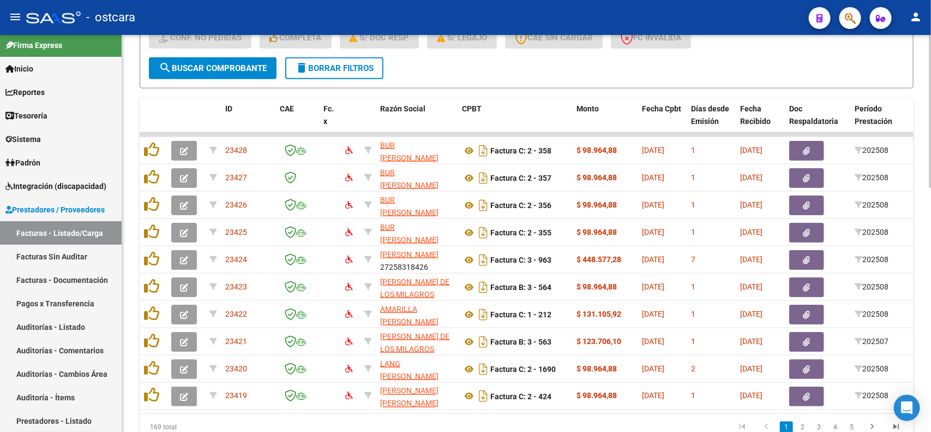
scroll to position [633, 0]
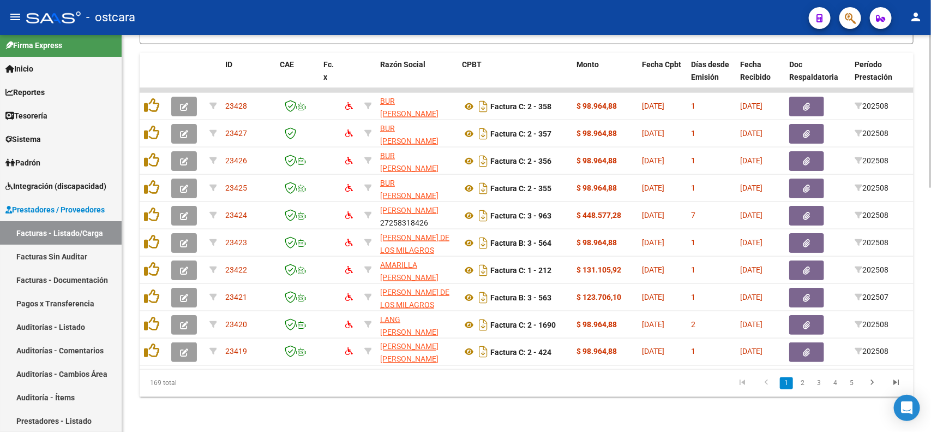
click at [897, 380] on icon "go to last page" at bounding box center [896, 384] width 14 height 13
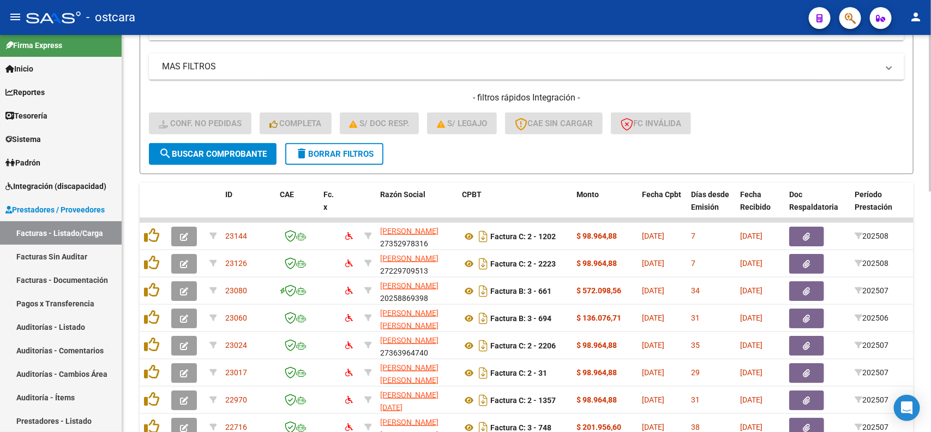
scroll to position [489, 0]
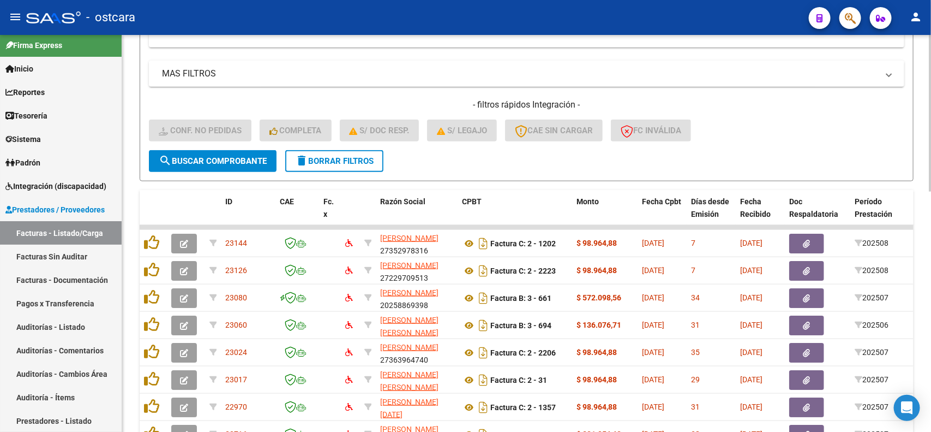
click at [931, 331] on div at bounding box center [930, 309] width 3 height 157
click at [361, 160] on span "delete Borrar Filtros" at bounding box center [334, 161] width 79 height 10
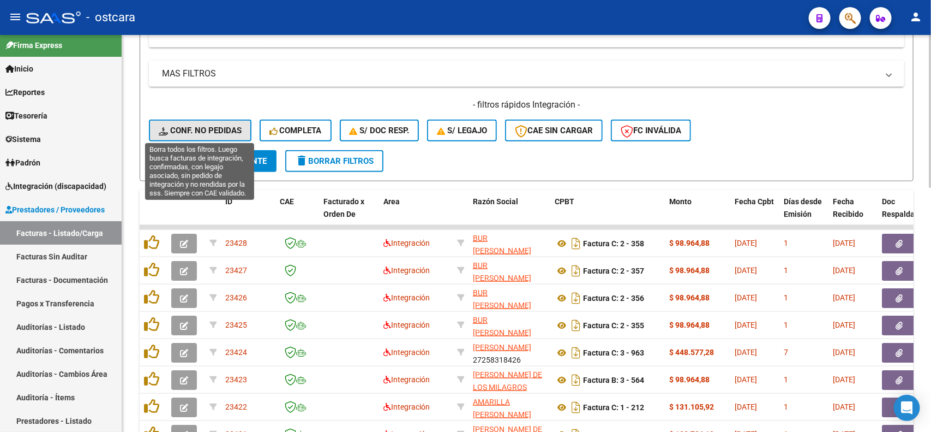
click at [226, 120] on button "Conf. no pedidas" at bounding box center [200, 130] width 103 height 22
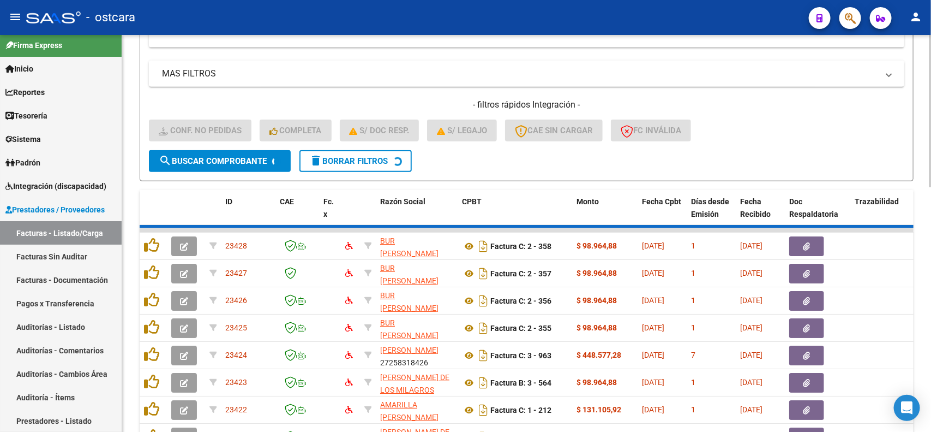
scroll to position [369, 0]
